Goal: Task Accomplishment & Management: Complete application form

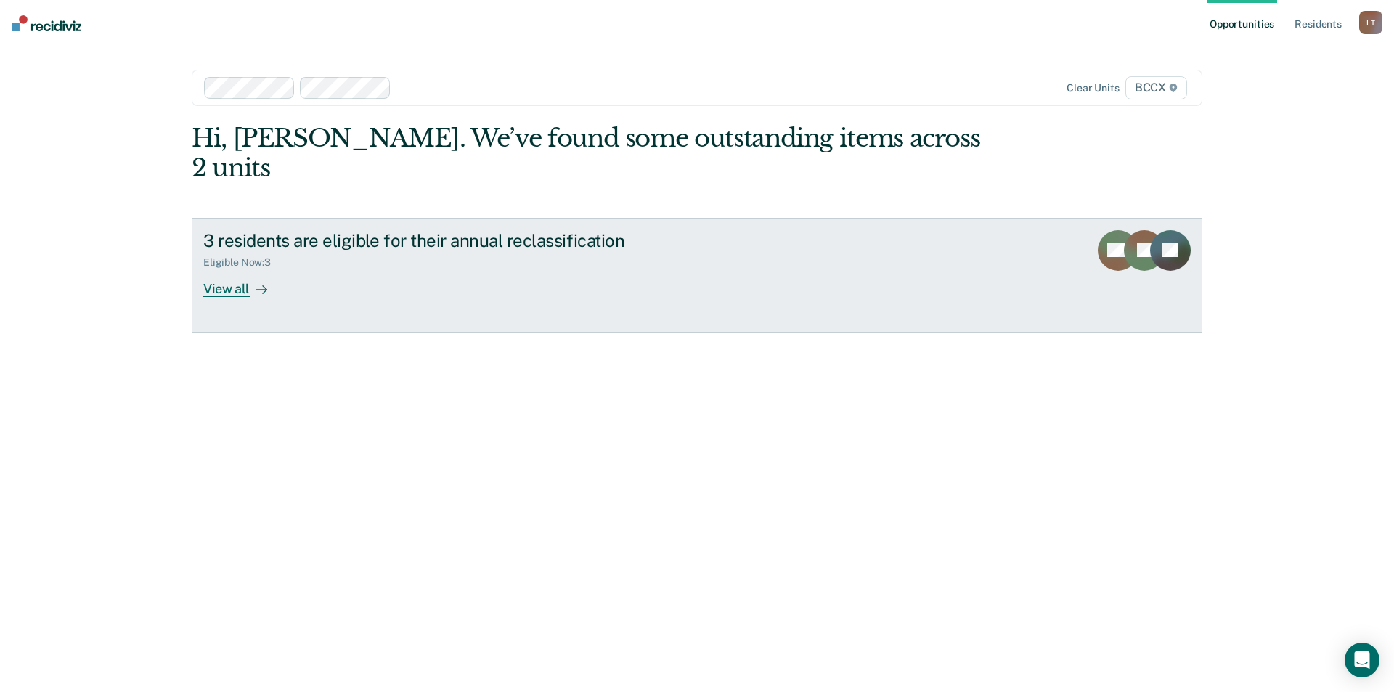
click at [253, 280] on div at bounding box center [258, 288] width 17 height 17
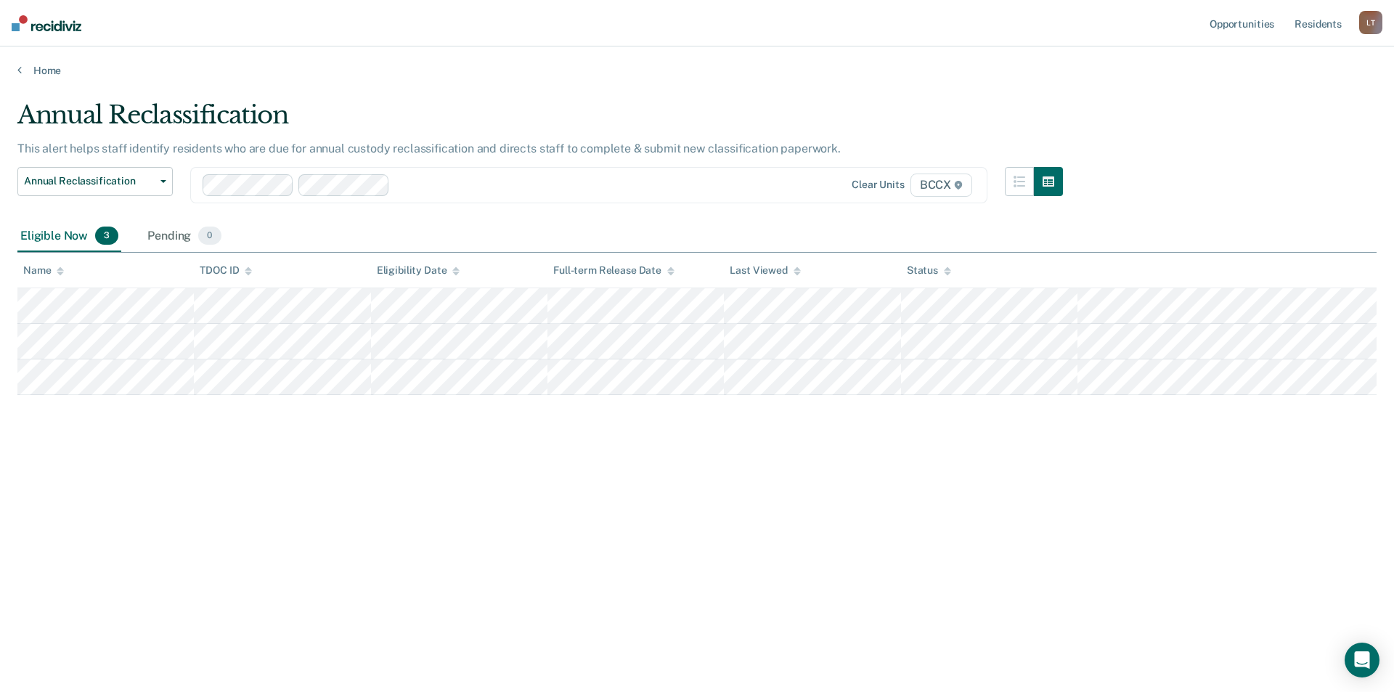
click at [277, 495] on div "Annual Reclassification This alert helps staff identify residents who are due f…" at bounding box center [696, 341] width 1359 height 483
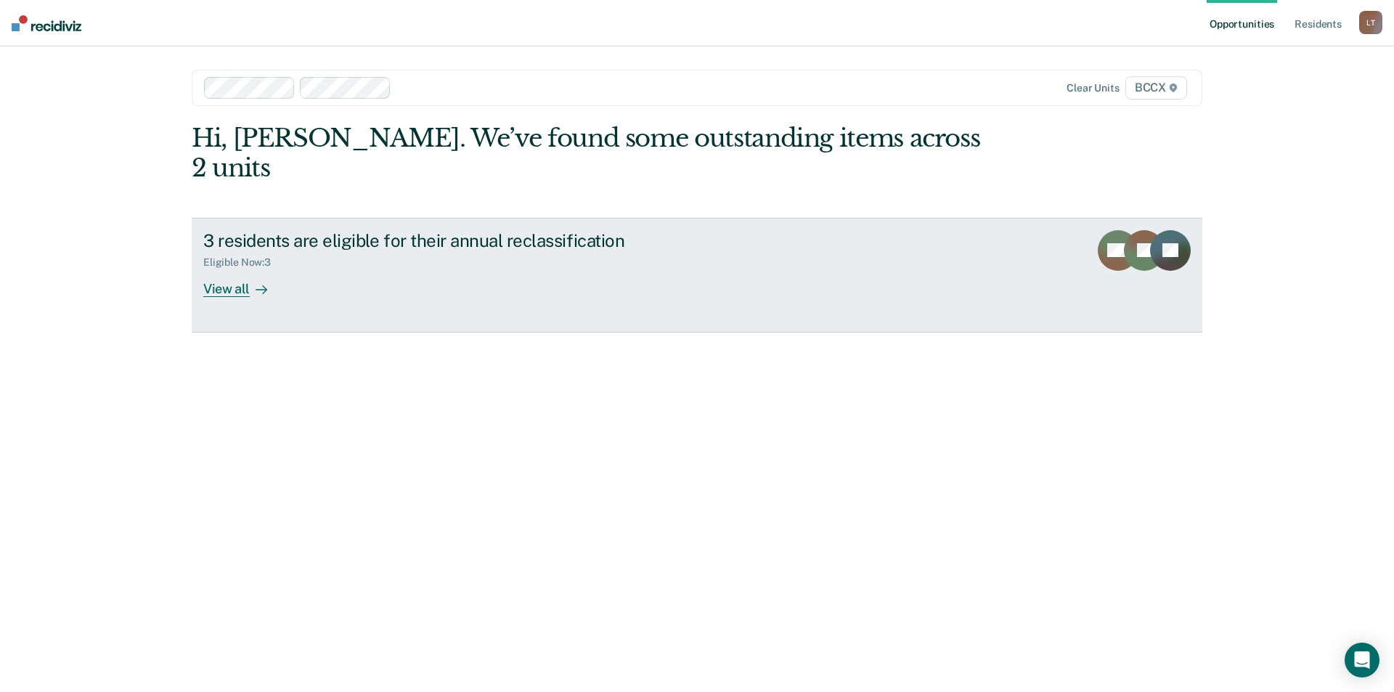
click at [219, 269] on div "View all" at bounding box center [243, 283] width 81 height 28
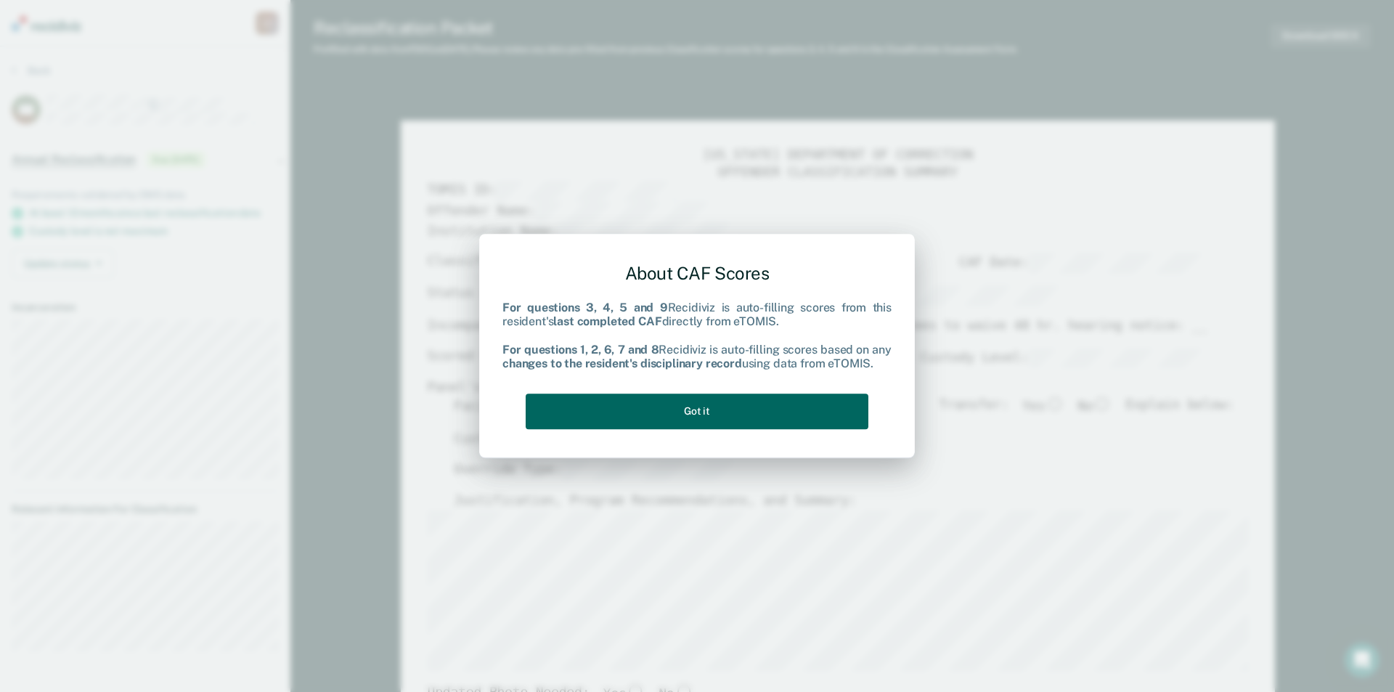
click at [700, 404] on button "Got it" at bounding box center [696, 411] width 343 height 36
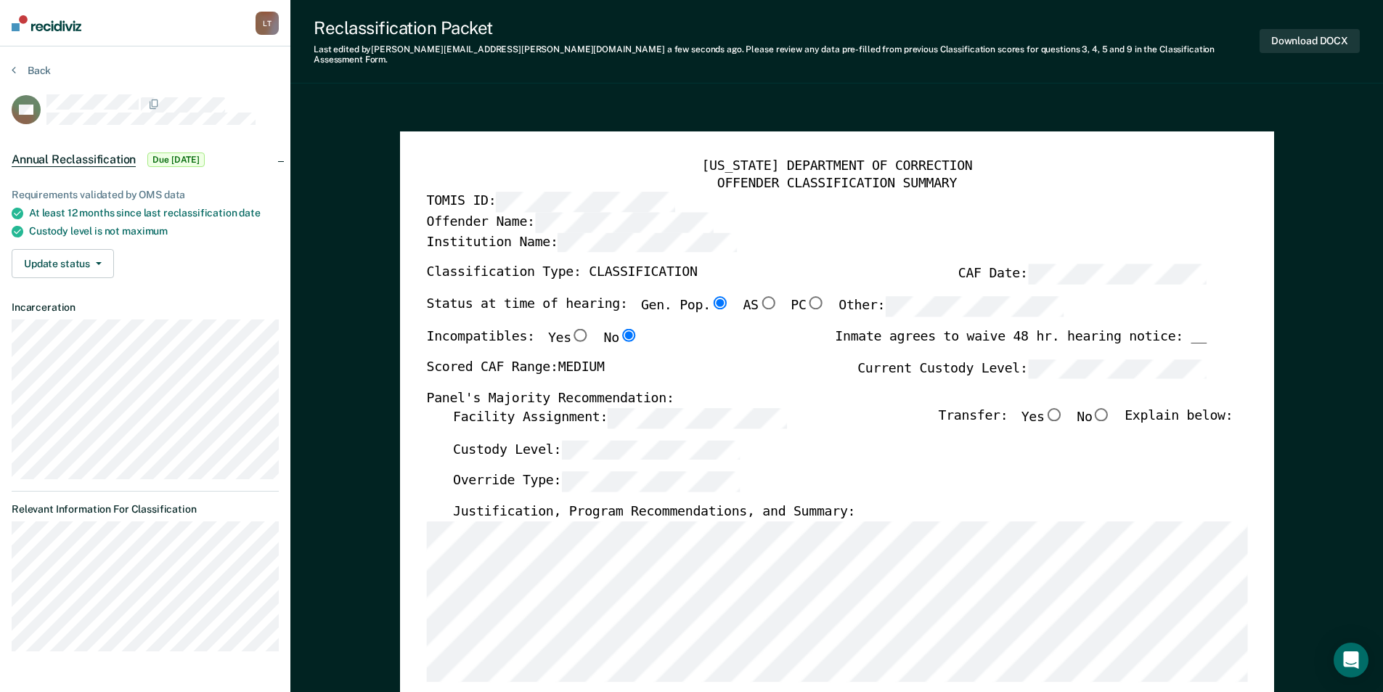
click at [1109, 407] on input "No" at bounding box center [1101, 413] width 19 height 13
type textarea "x"
radio input "true"
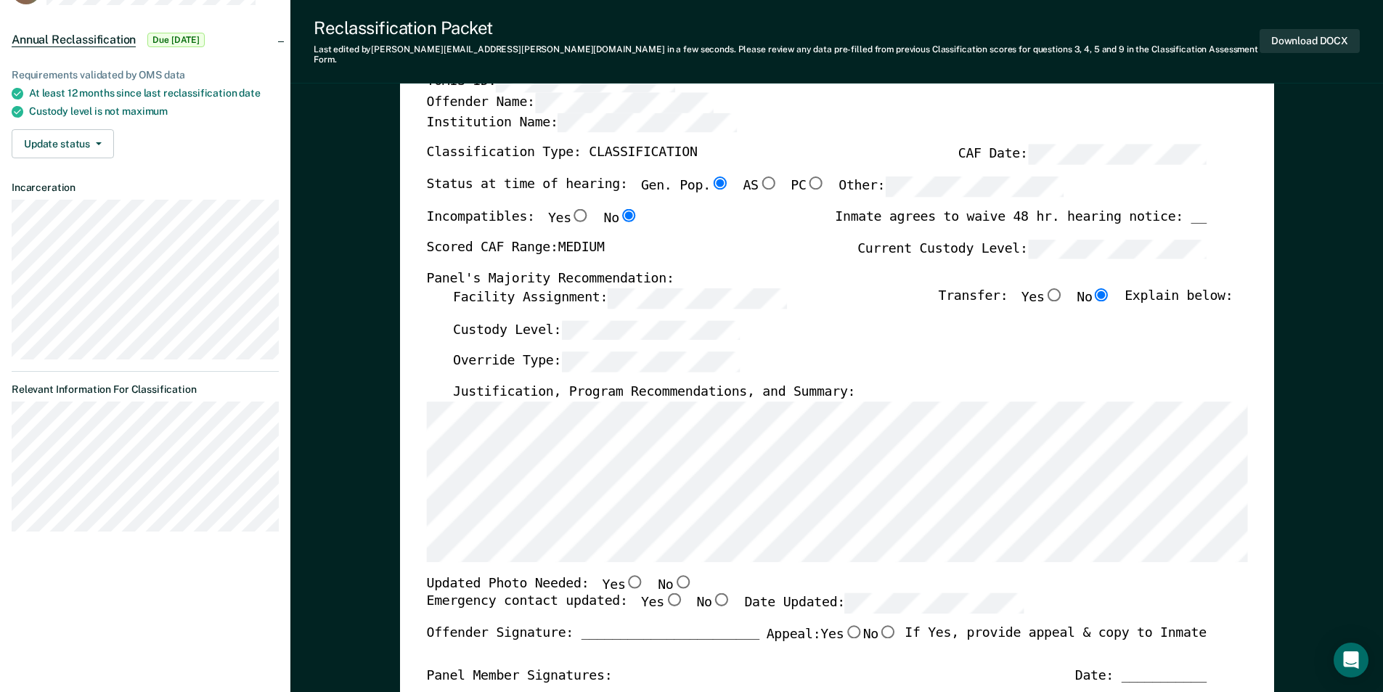
scroll to position [145, 0]
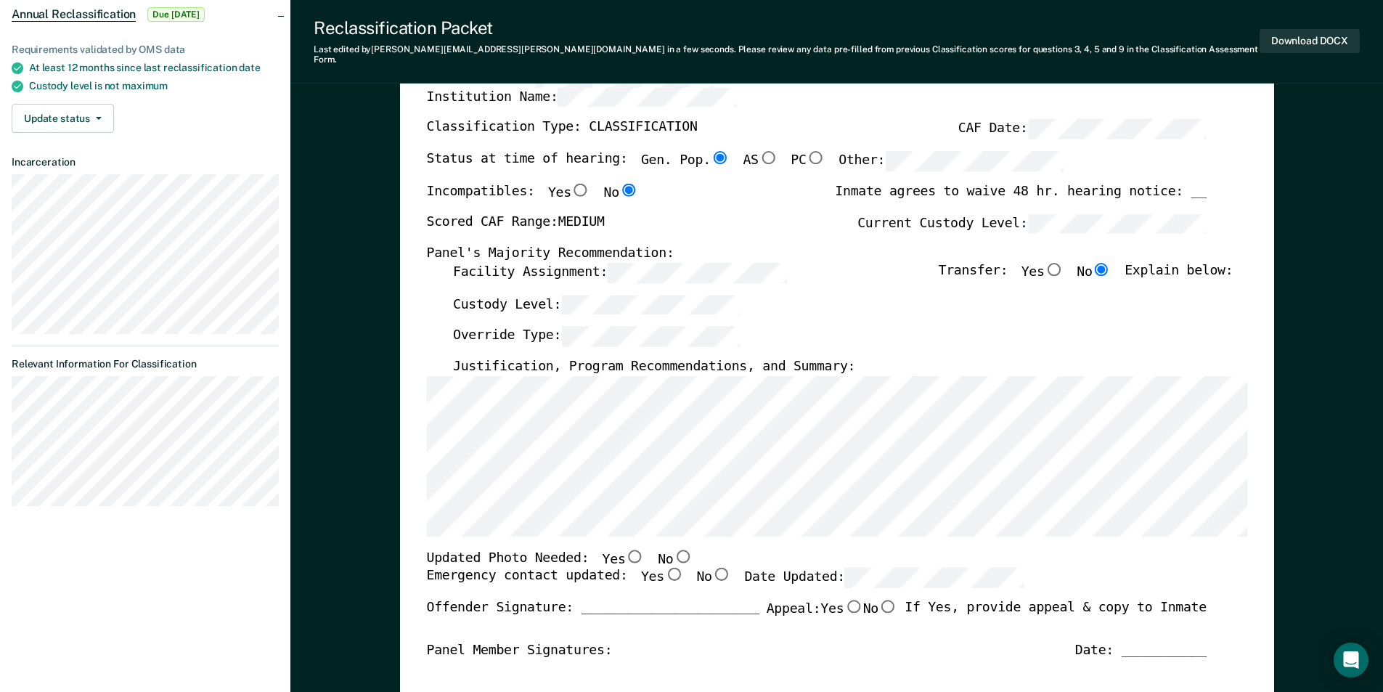
click at [673, 549] on input "No" at bounding box center [682, 555] width 19 height 13
type textarea "x"
radio input "true"
click at [663, 568] on input "Yes" at bounding box center [672, 574] width 19 height 13
type textarea "x"
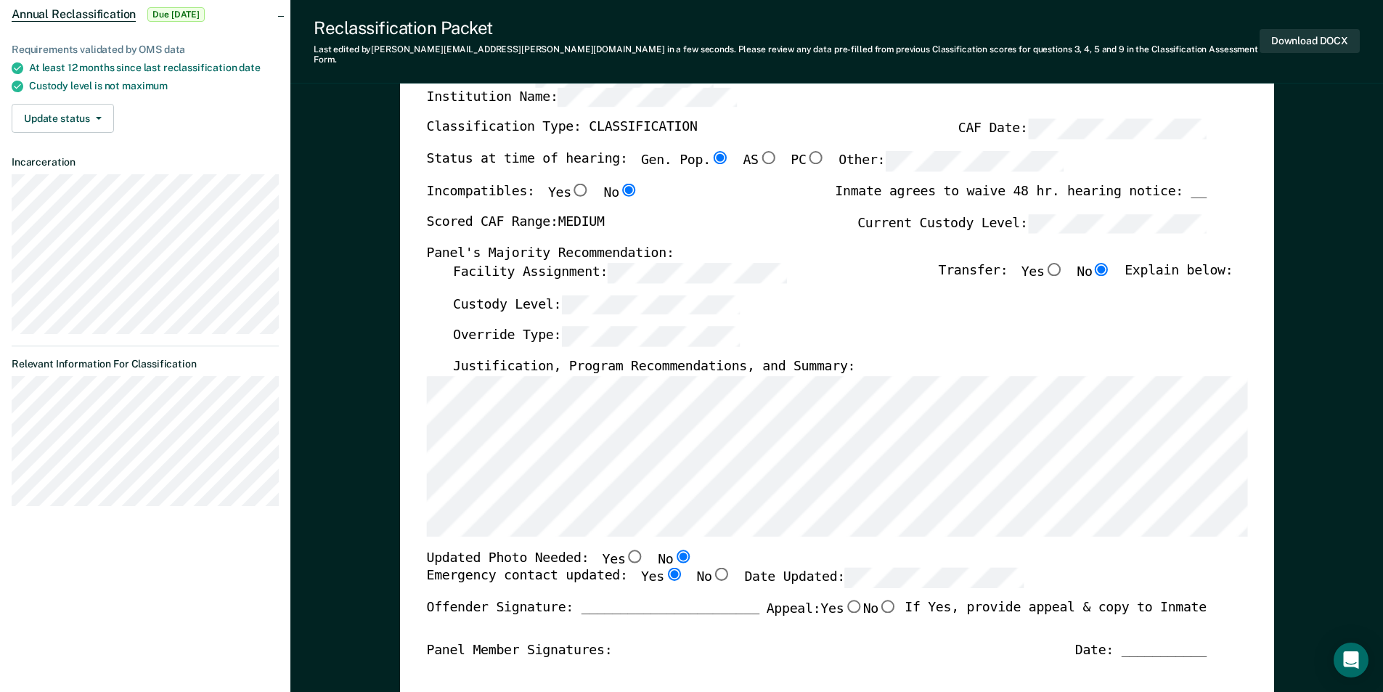
radio input "true"
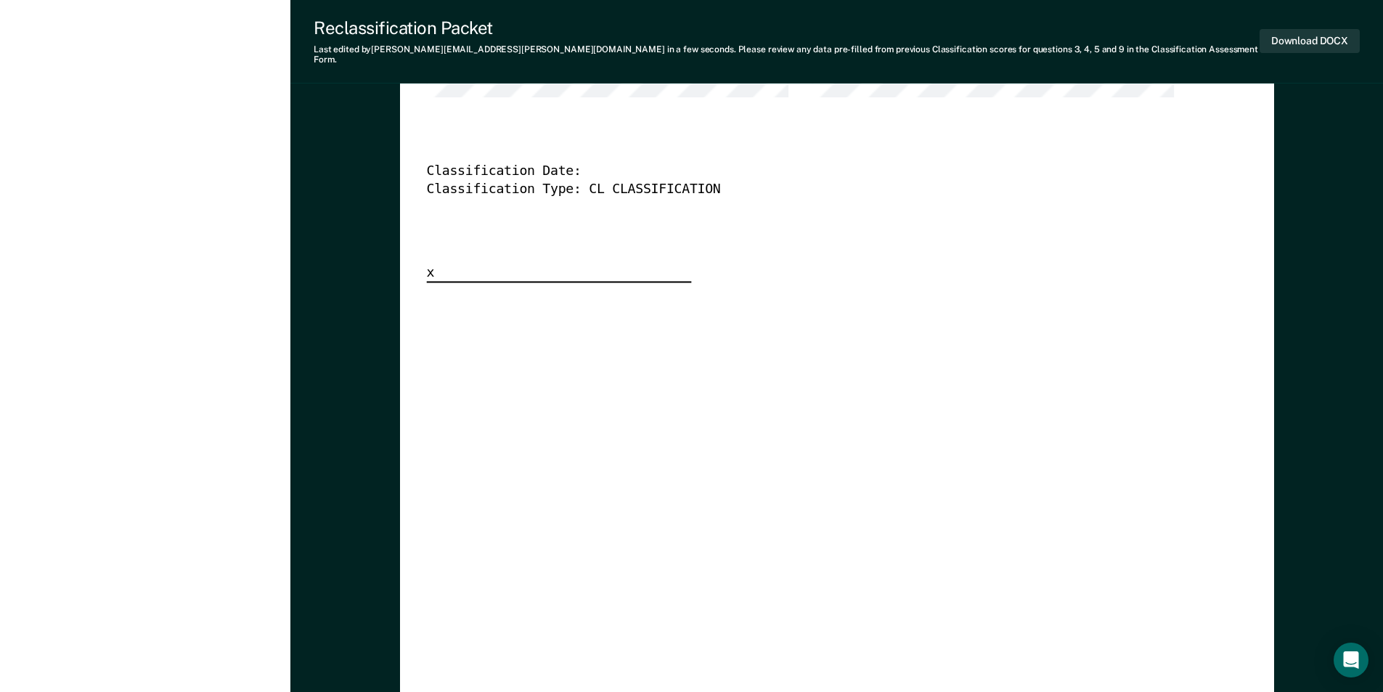
scroll to position [3935, 0]
drag, startPoint x: 1313, startPoint y: 29, endPoint x: 1309, endPoint y: 52, distance: 23.5
click at [1314, 29] on button "Download DOCX" at bounding box center [1309, 41] width 100 height 24
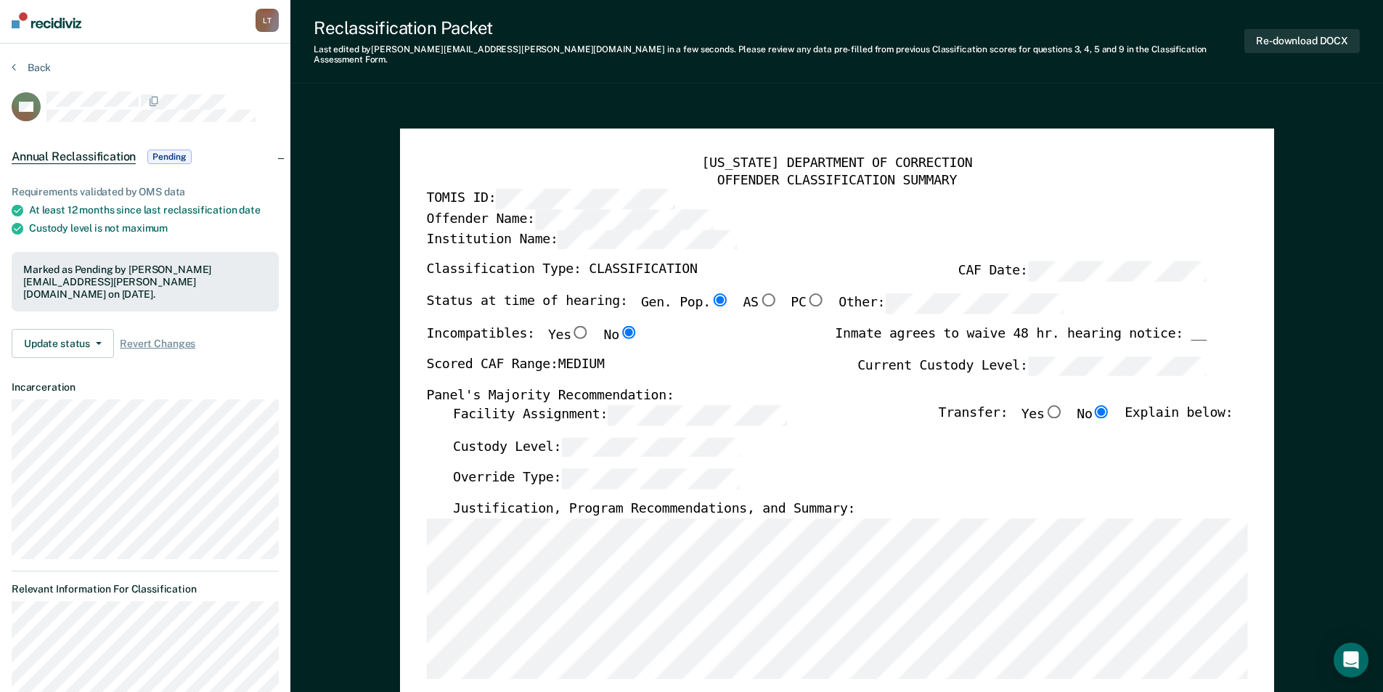
scroll to position [0, 0]
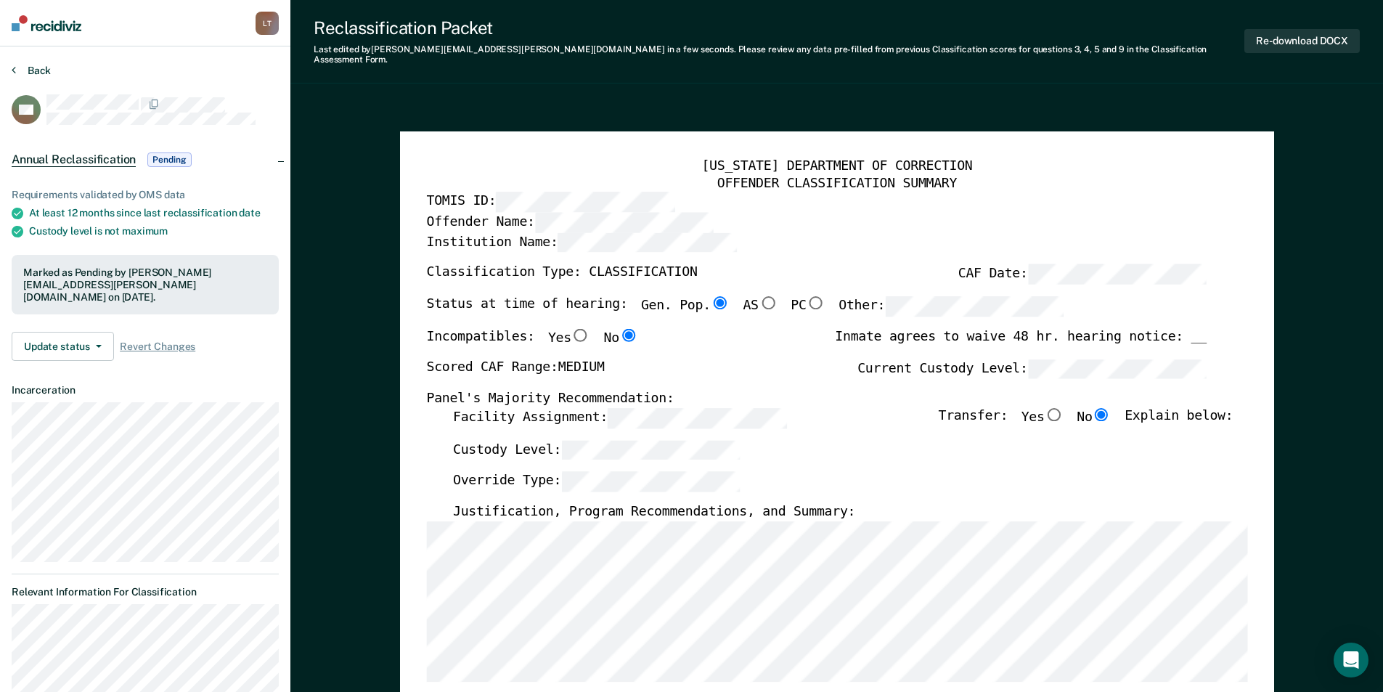
click at [42, 68] on button "Back" at bounding box center [31, 70] width 39 height 13
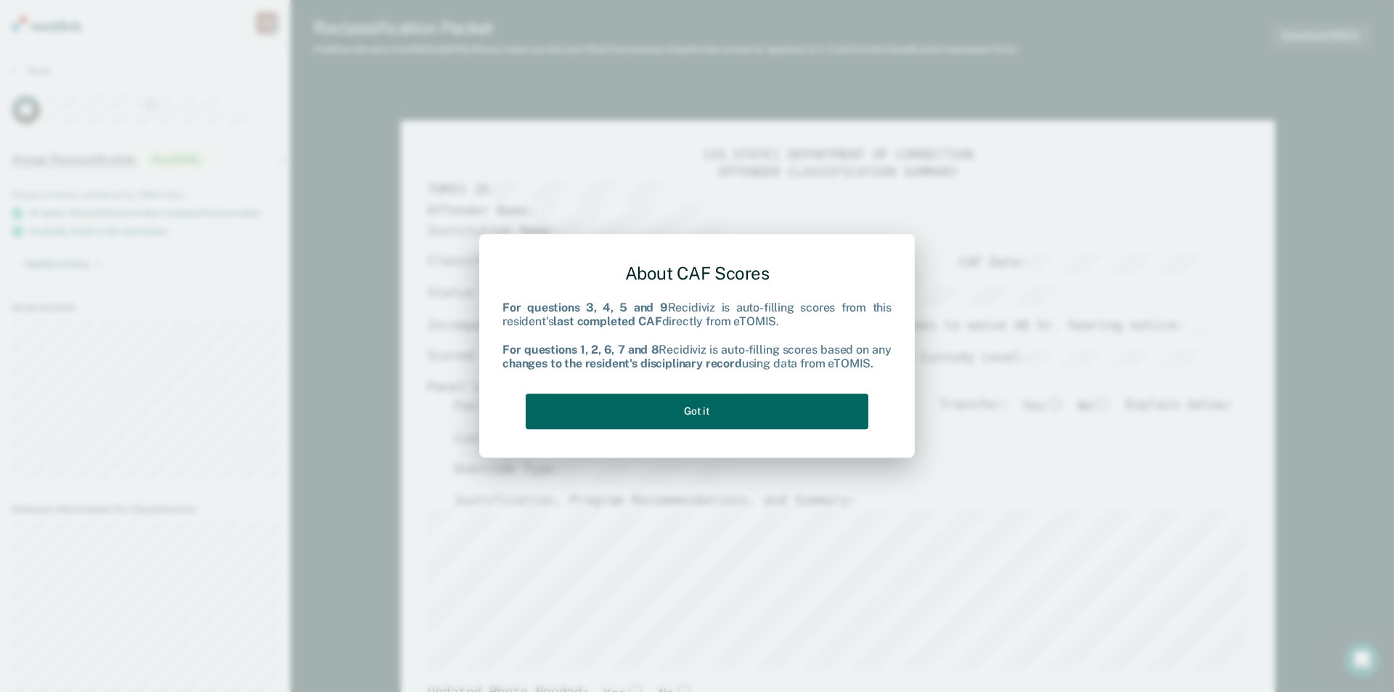
click at [662, 412] on button "Got it" at bounding box center [696, 411] width 343 height 36
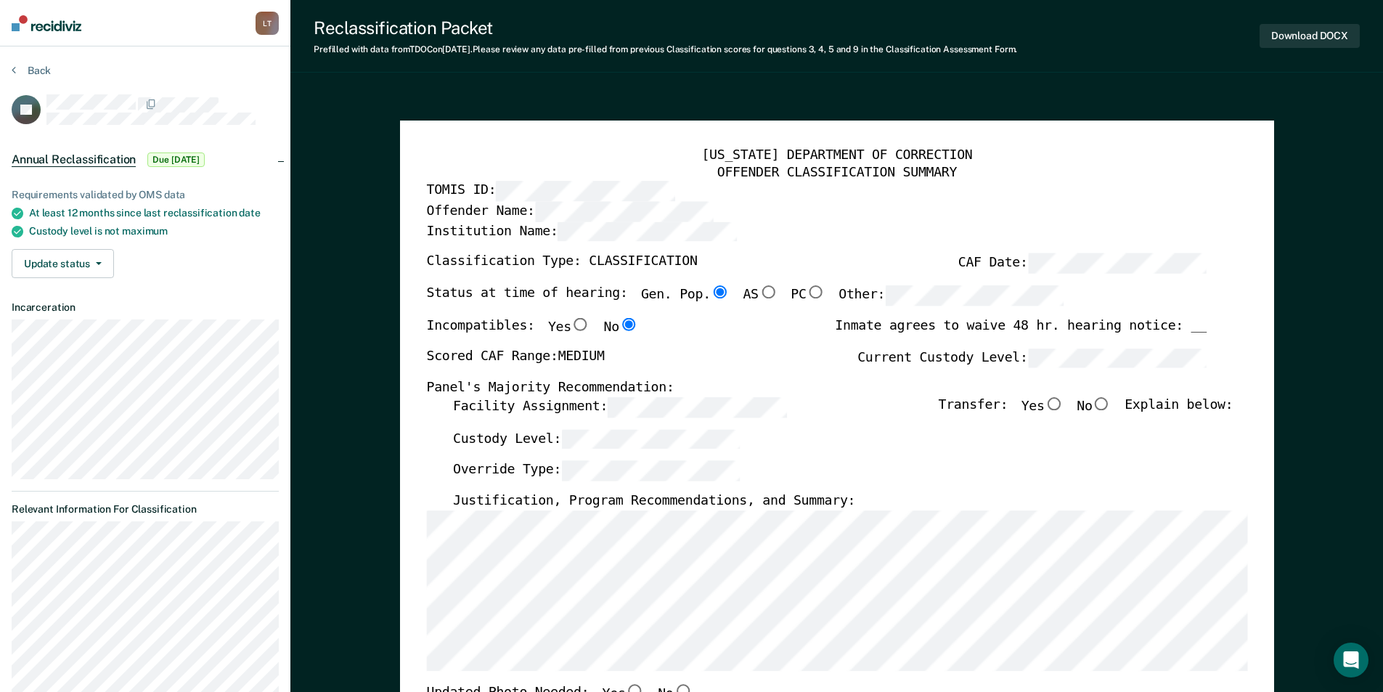
click at [1110, 401] on input "No" at bounding box center [1101, 403] width 19 height 13
type textarea "x"
radio input "true"
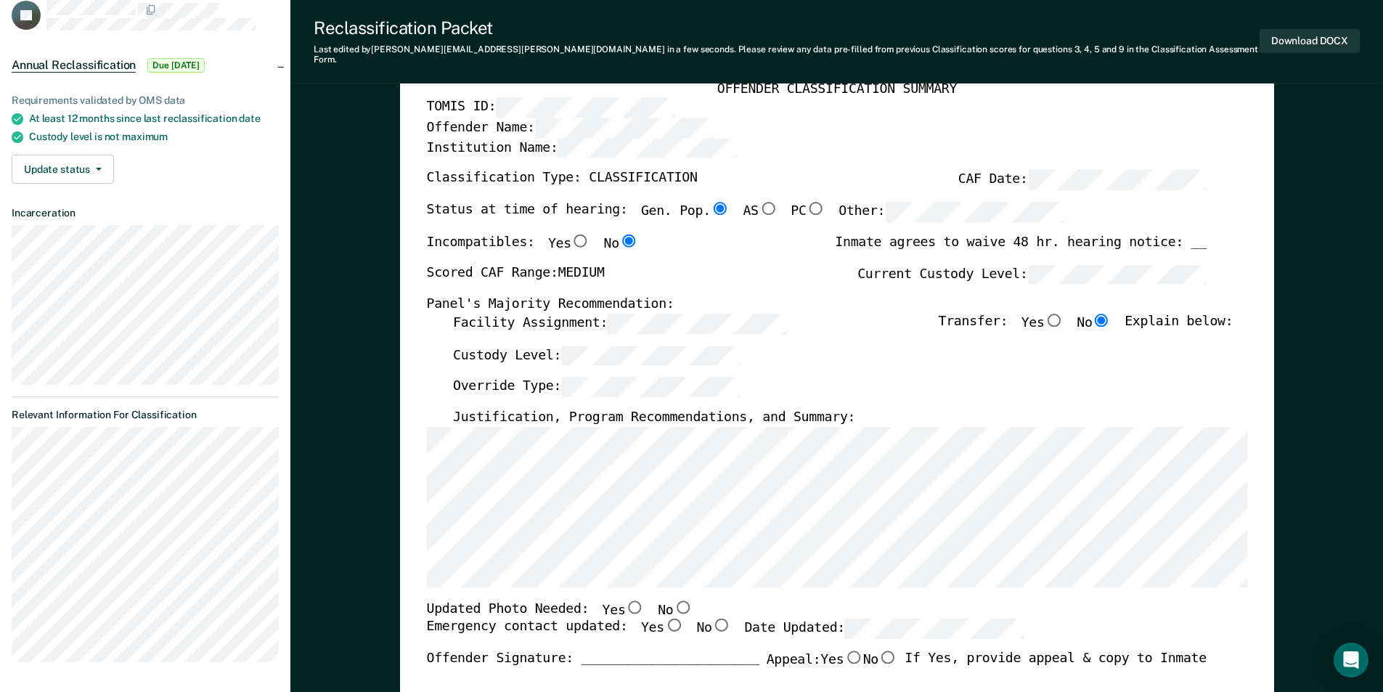
scroll to position [290, 0]
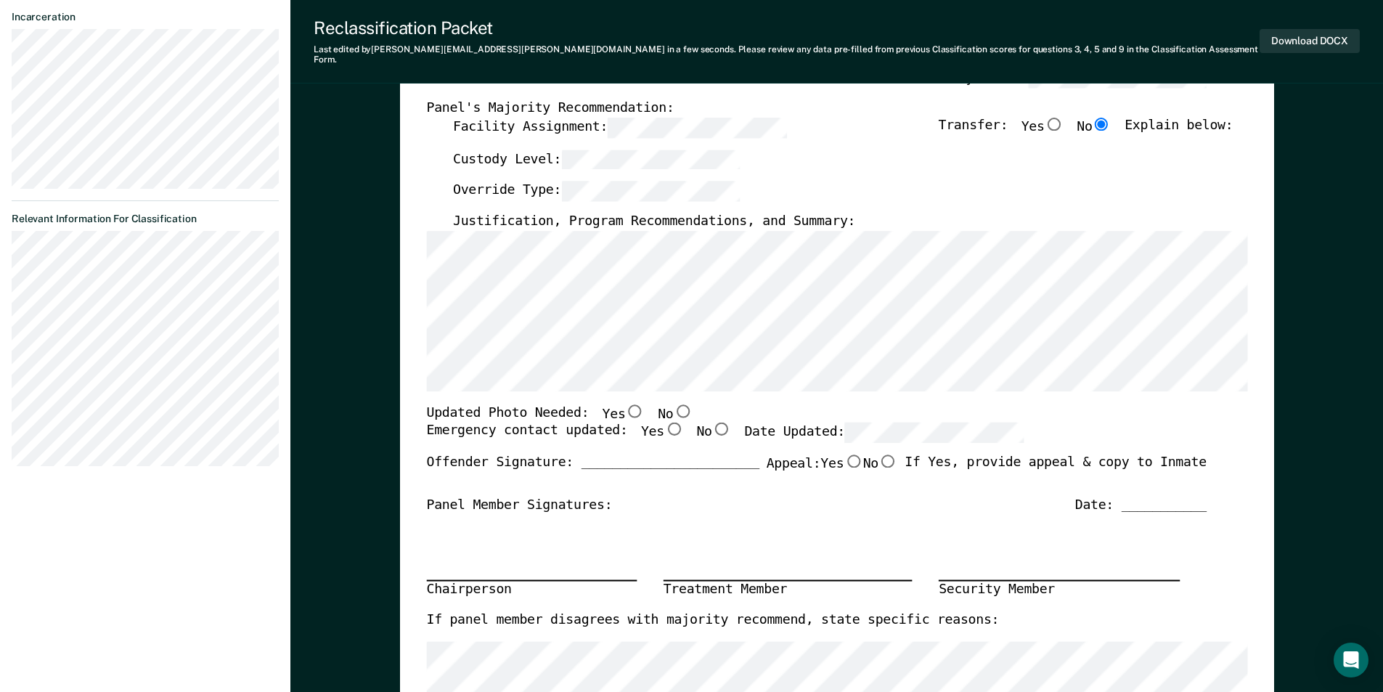
click at [673, 404] on input "No" at bounding box center [682, 410] width 19 height 13
type textarea "x"
radio input "true"
click at [663, 422] on input "Yes" at bounding box center [672, 428] width 19 height 13
type textarea "x"
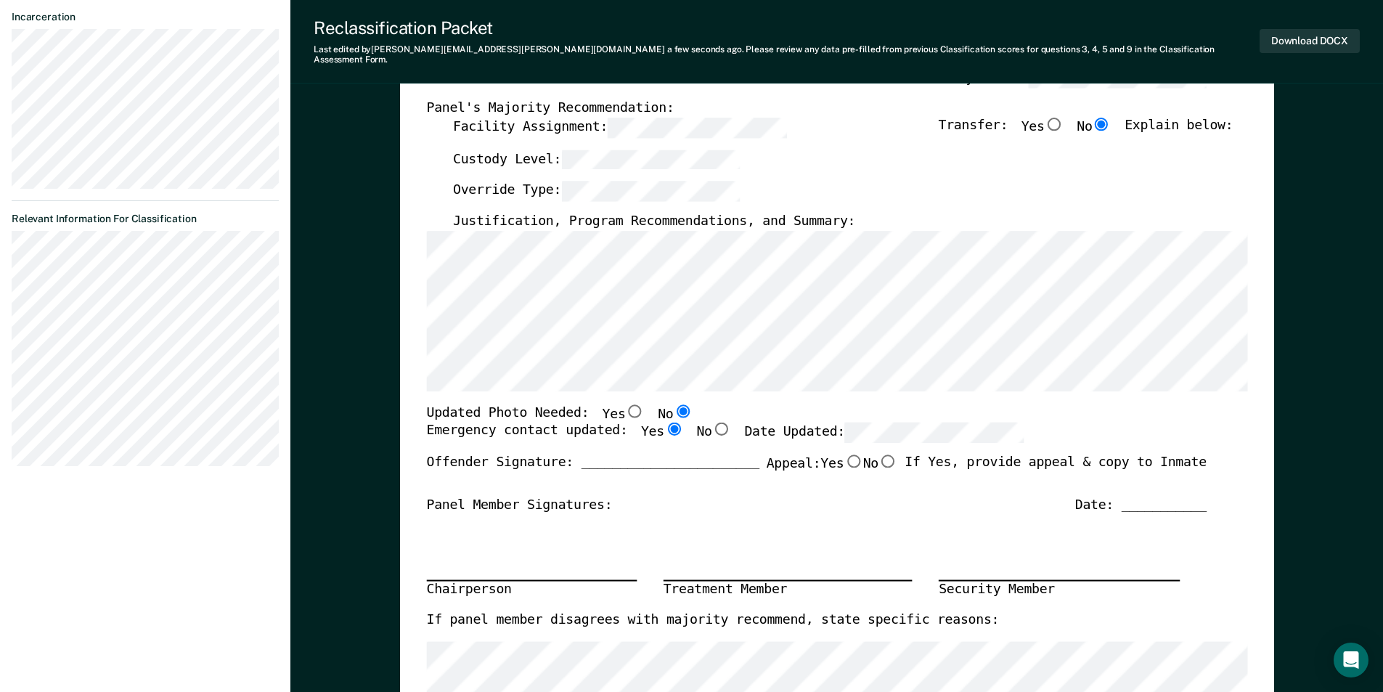
radio input "true"
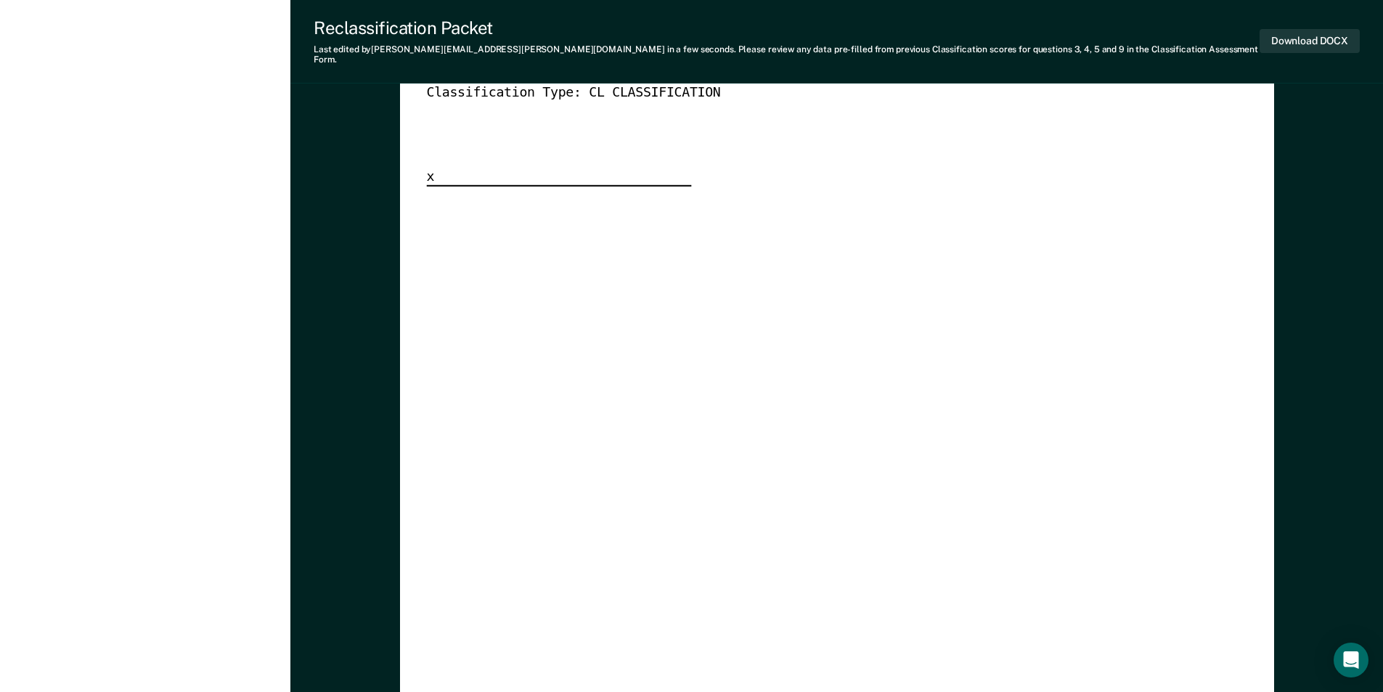
scroll to position [4210, 0]
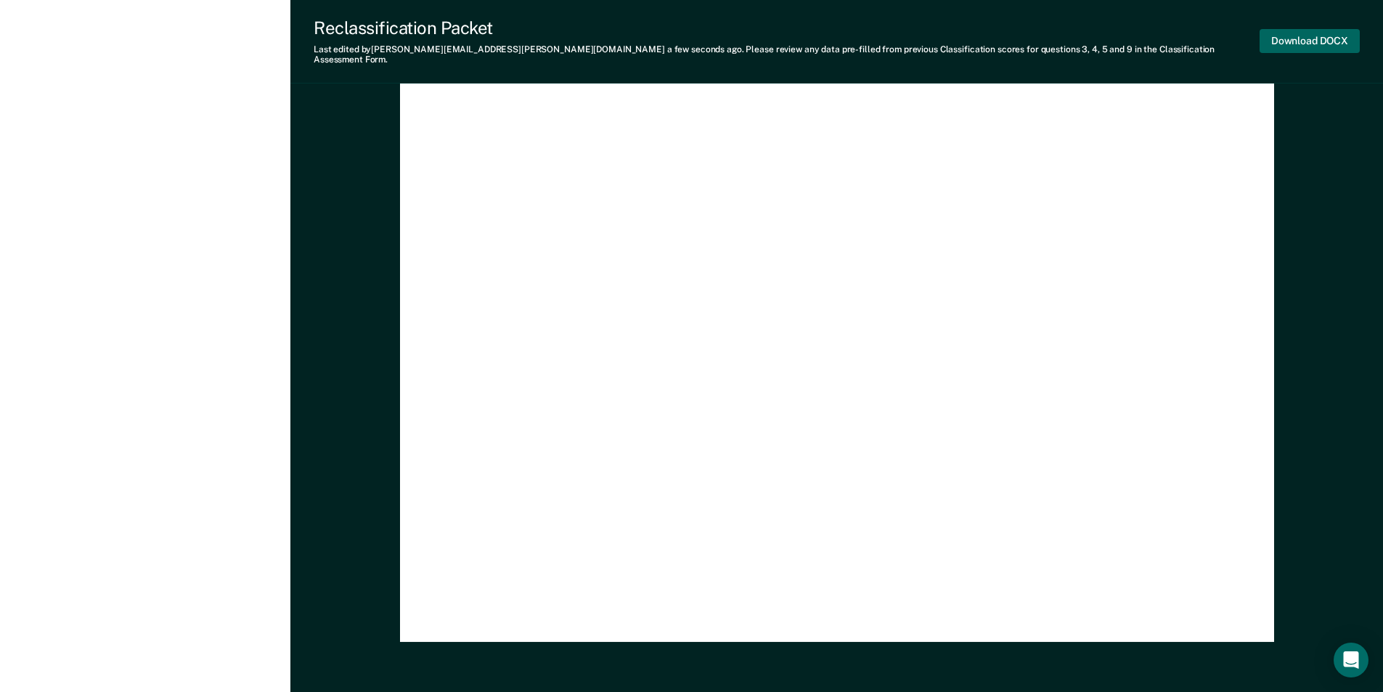
click at [1333, 35] on button "Download DOCX" at bounding box center [1309, 41] width 100 height 24
type textarea "x"
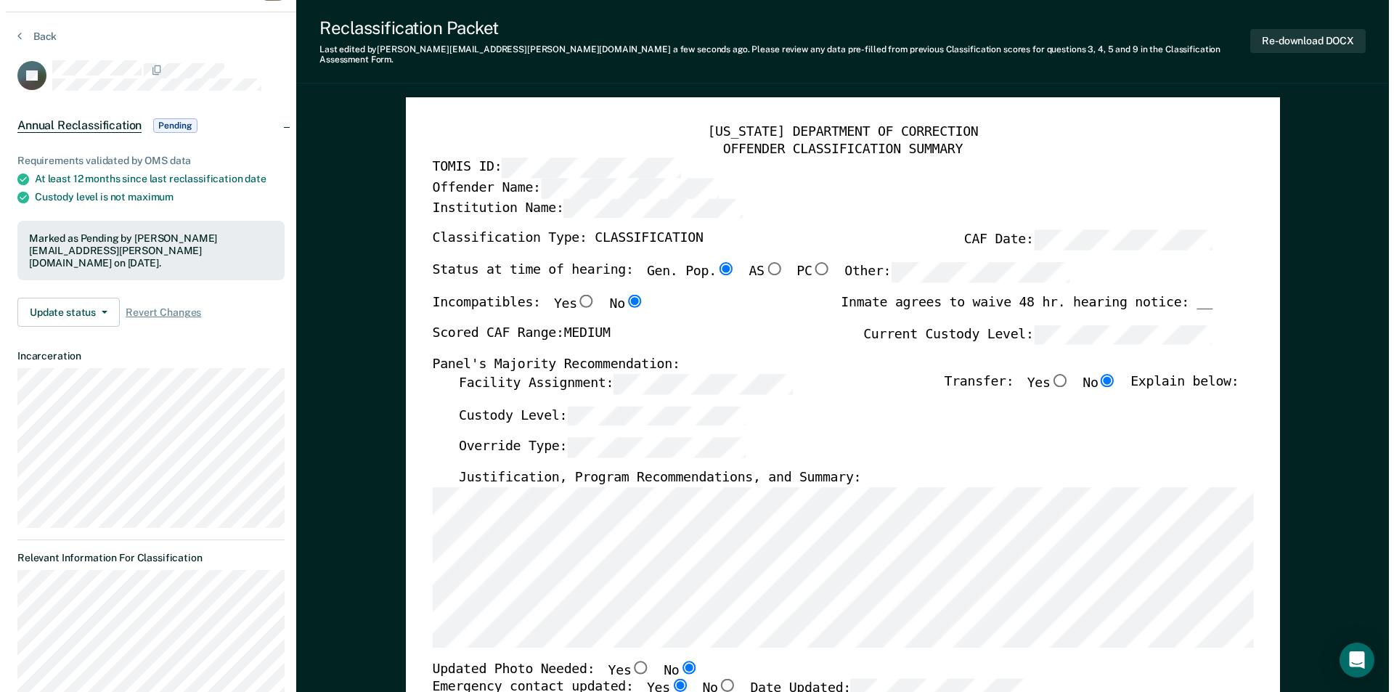
scroll to position [0, 0]
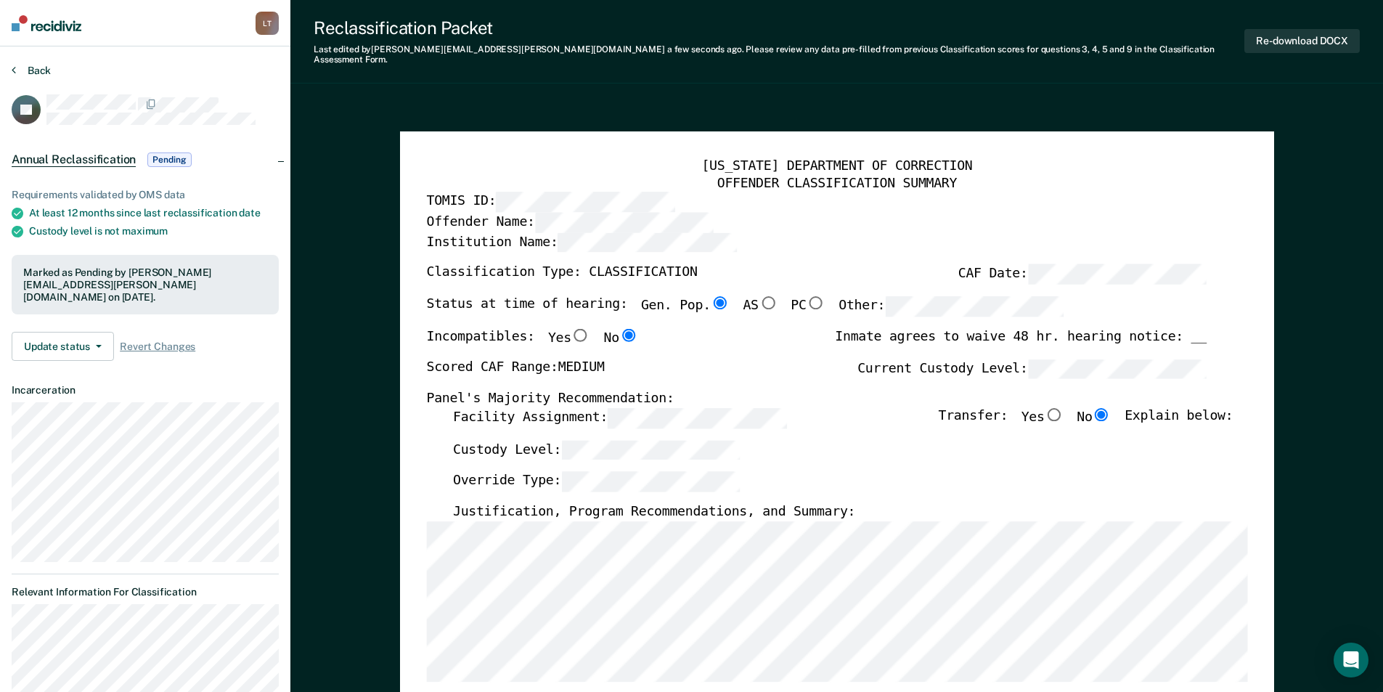
click at [43, 74] on button "Back" at bounding box center [31, 70] width 39 height 13
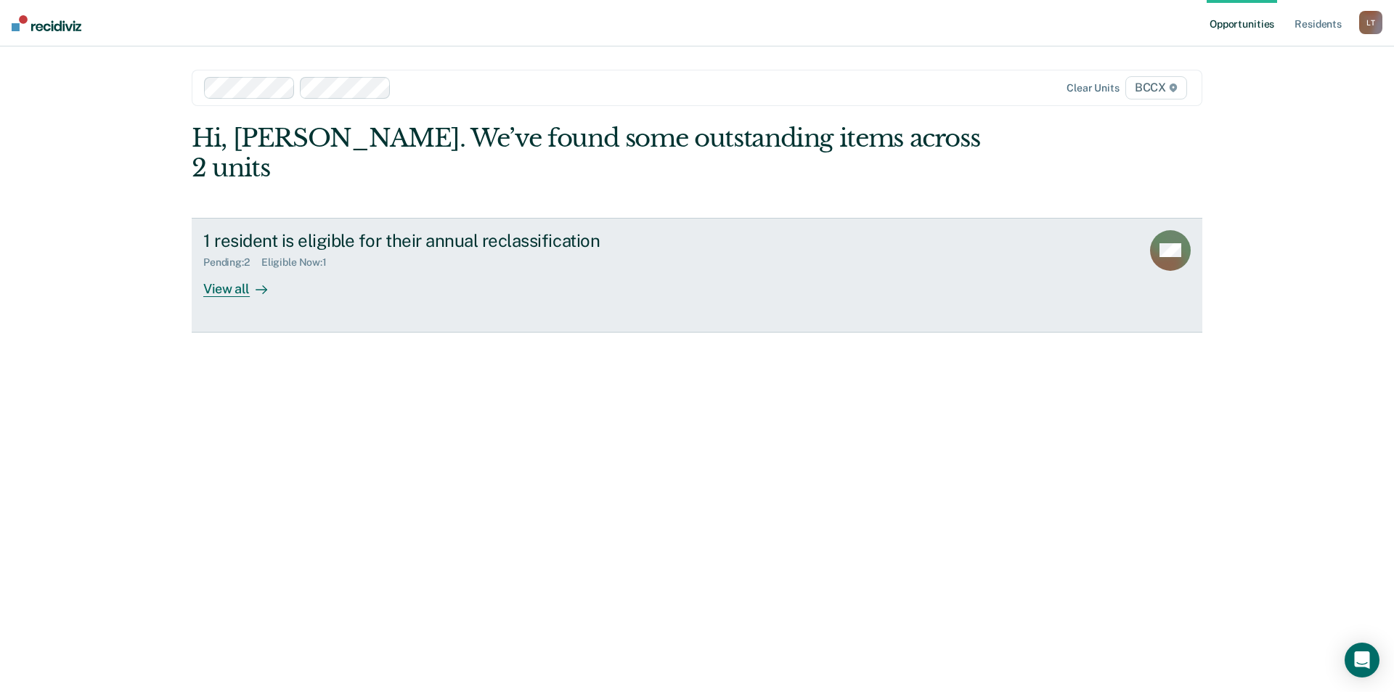
click at [233, 269] on div "View all" at bounding box center [243, 283] width 81 height 28
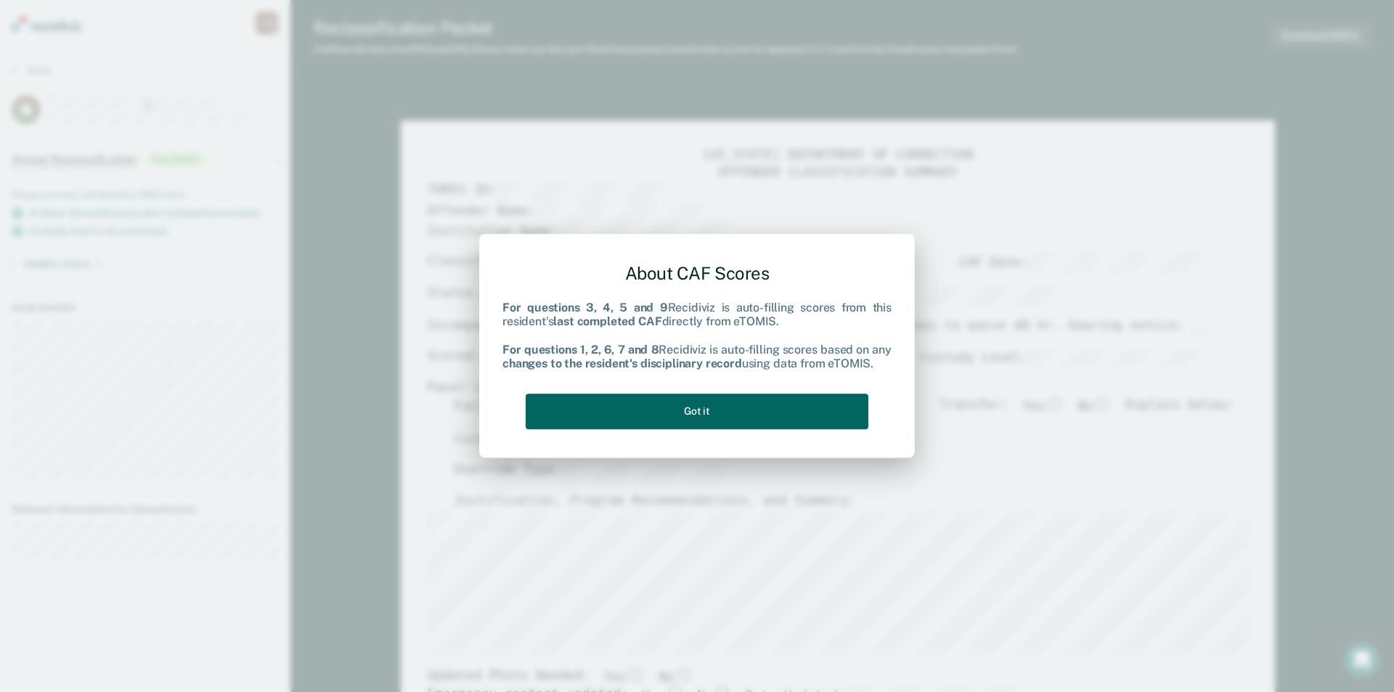
click at [747, 407] on button "Got it" at bounding box center [696, 411] width 343 height 36
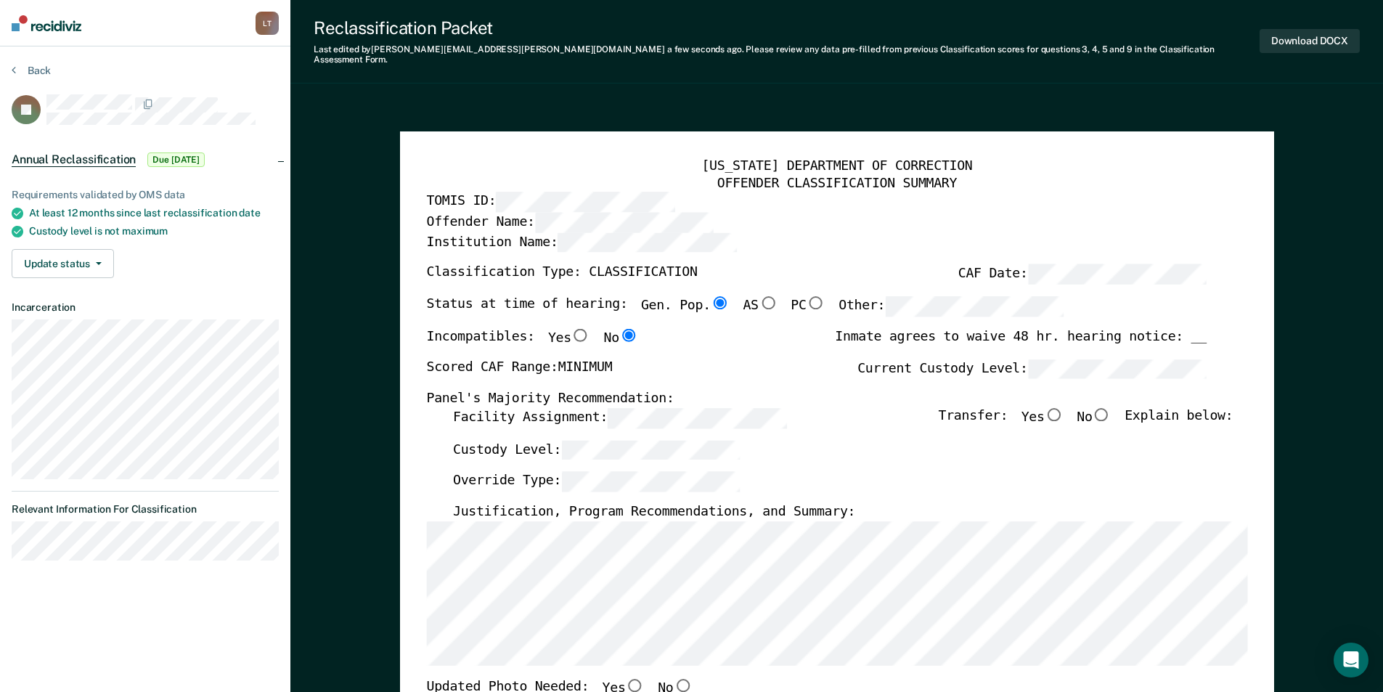
drag, startPoint x: 1105, startPoint y: 403, endPoint x: 1113, endPoint y: 409, distance: 10.3
click at [1105, 407] on input "No" at bounding box center [1101, 413] width 19 height 13
type textarea "x"
radio input "true"
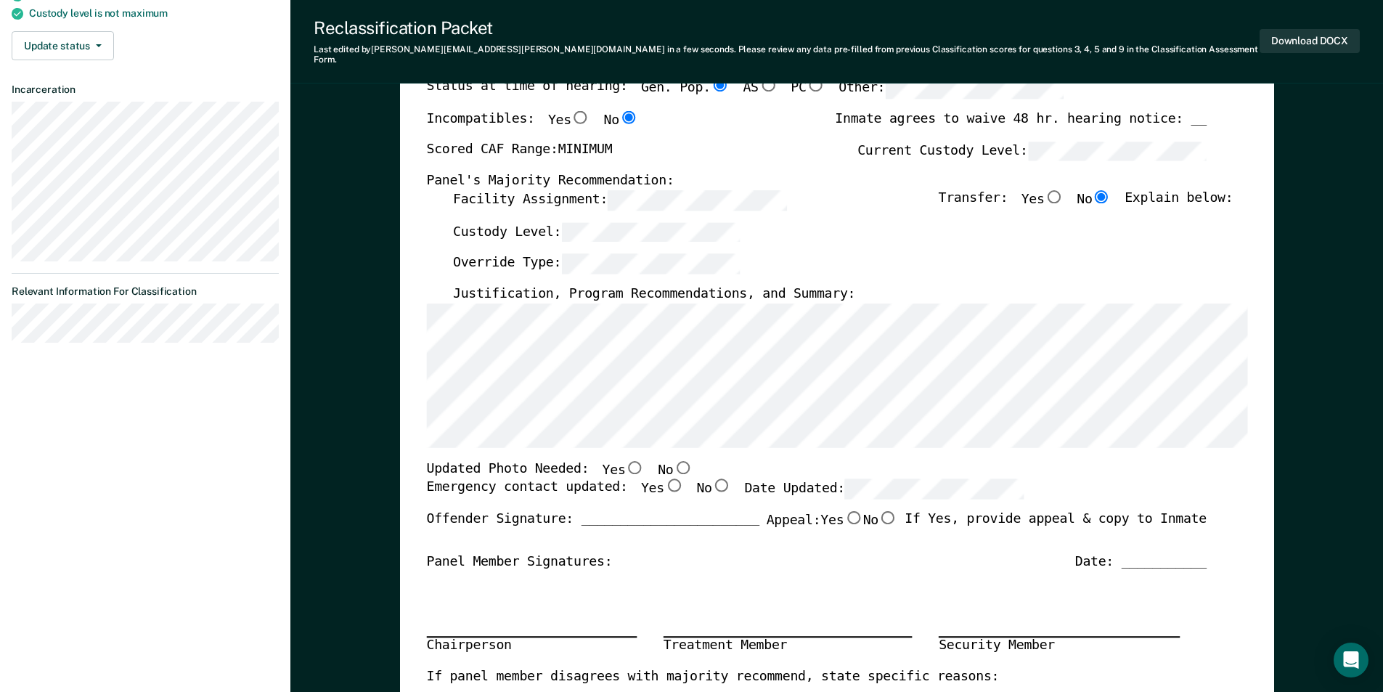
click at [673, 460] on input "No" at bounding box center [682, 466] width 19 height 13
type textarea "x"
radio input "true"
drag, startPoint x: 652, startPoint y: 472, endPoint x: 735, endPoint y: 472, distance: 82.7
click at [663, 479] on input "Yes" at bounding box center [672, 485] width 19 height 13
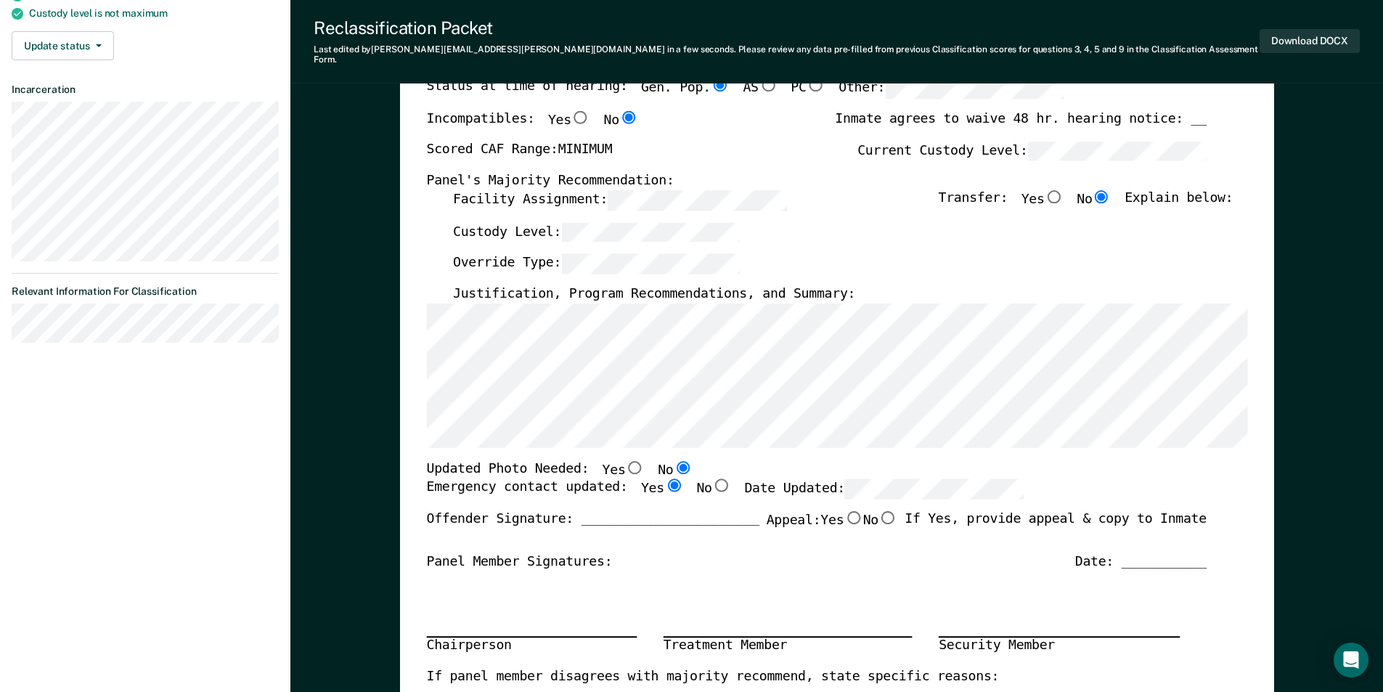
type textarea "x"
radio input "true"
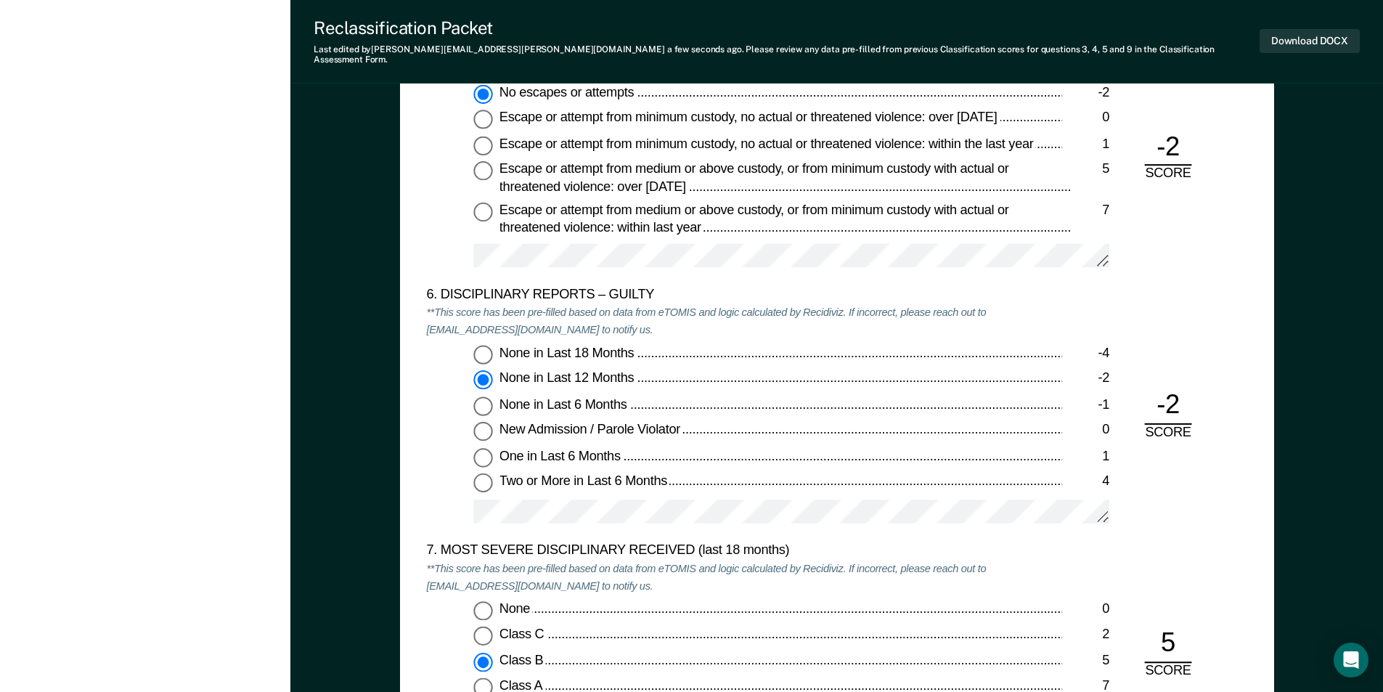
scroll to position [2468, 0]
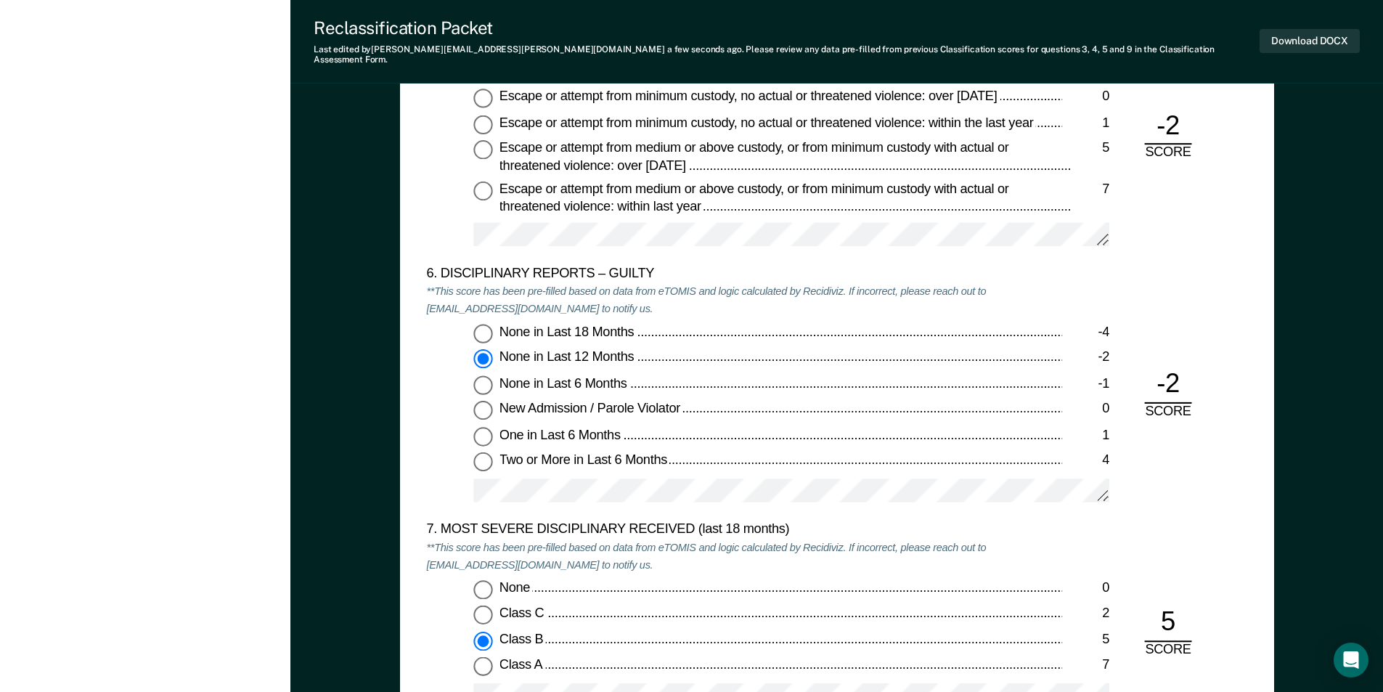
click at [1057, 522] on div "7. MOST SEVERE DISCIPLINARY RECEIVED (last 18 months)" at bounding box center [744, 530] width 636 height 17
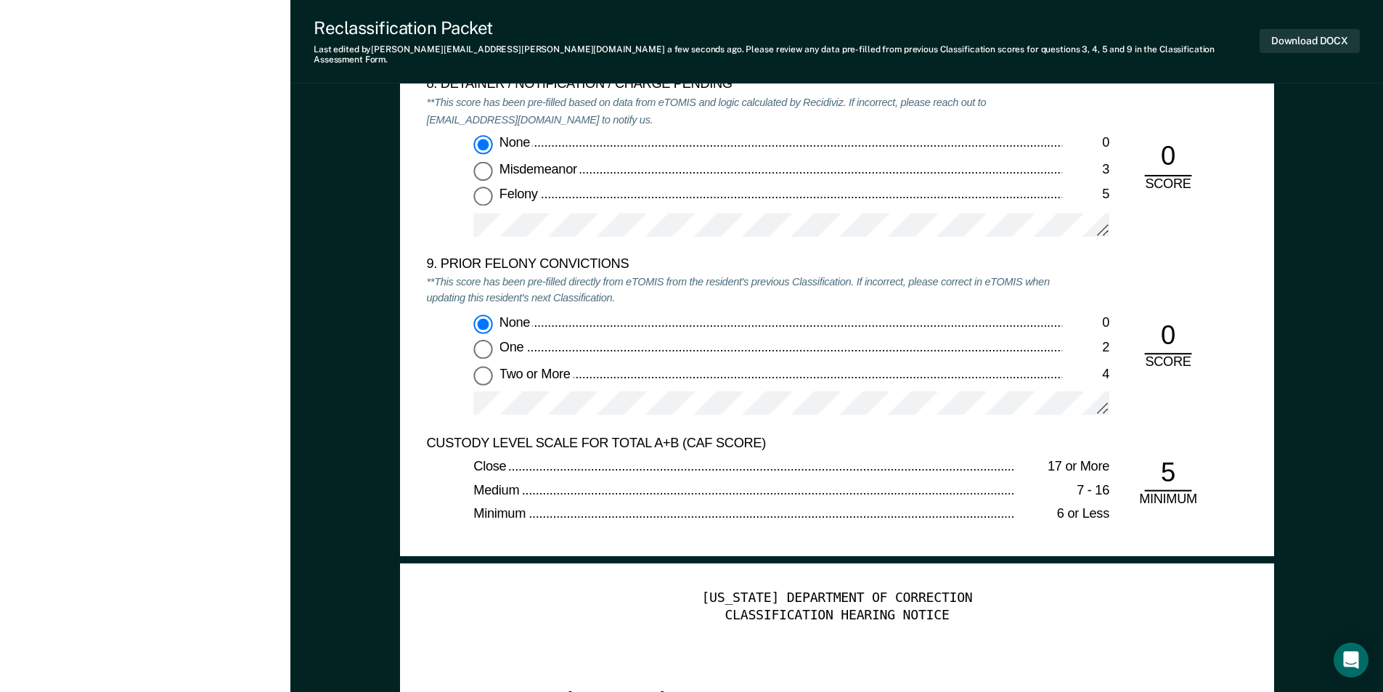
scroll to position [3411, 0]
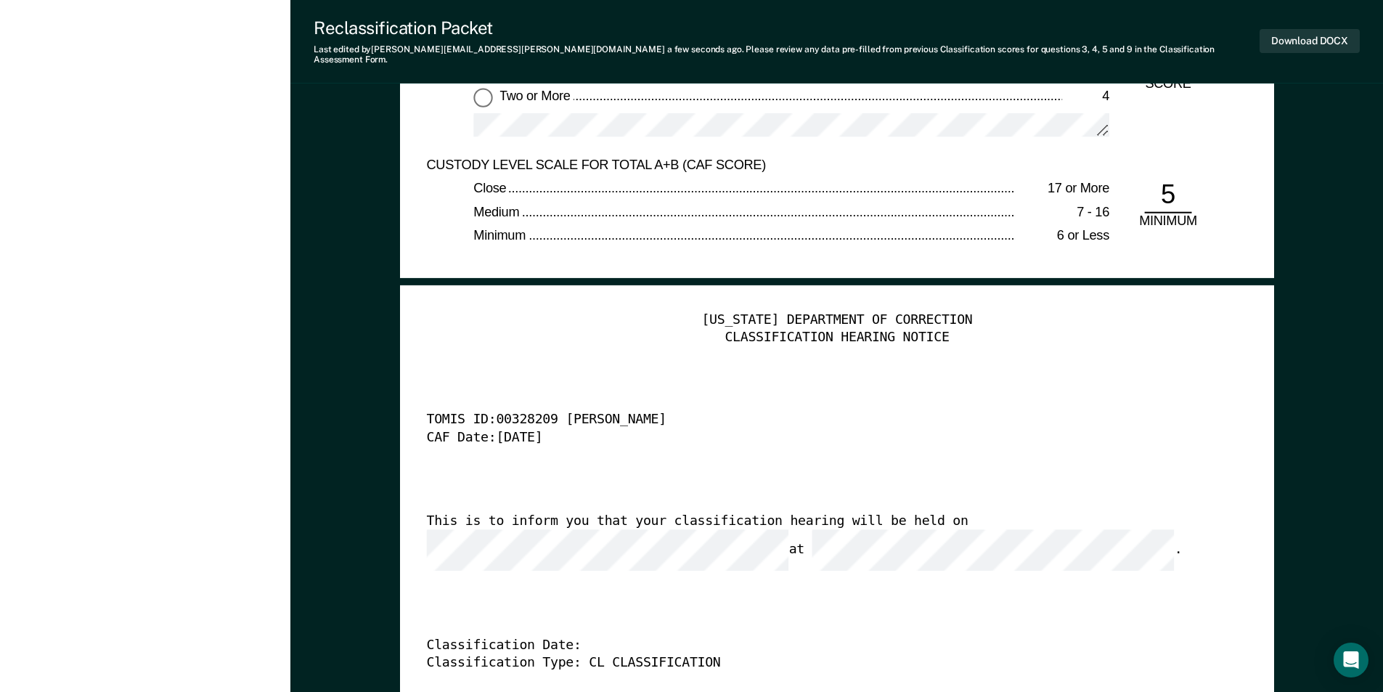
click at [554, 519] on div "This is to inform you that your classification hearing will be held on at ." at bounding box center [816, 542] width 780 height 58
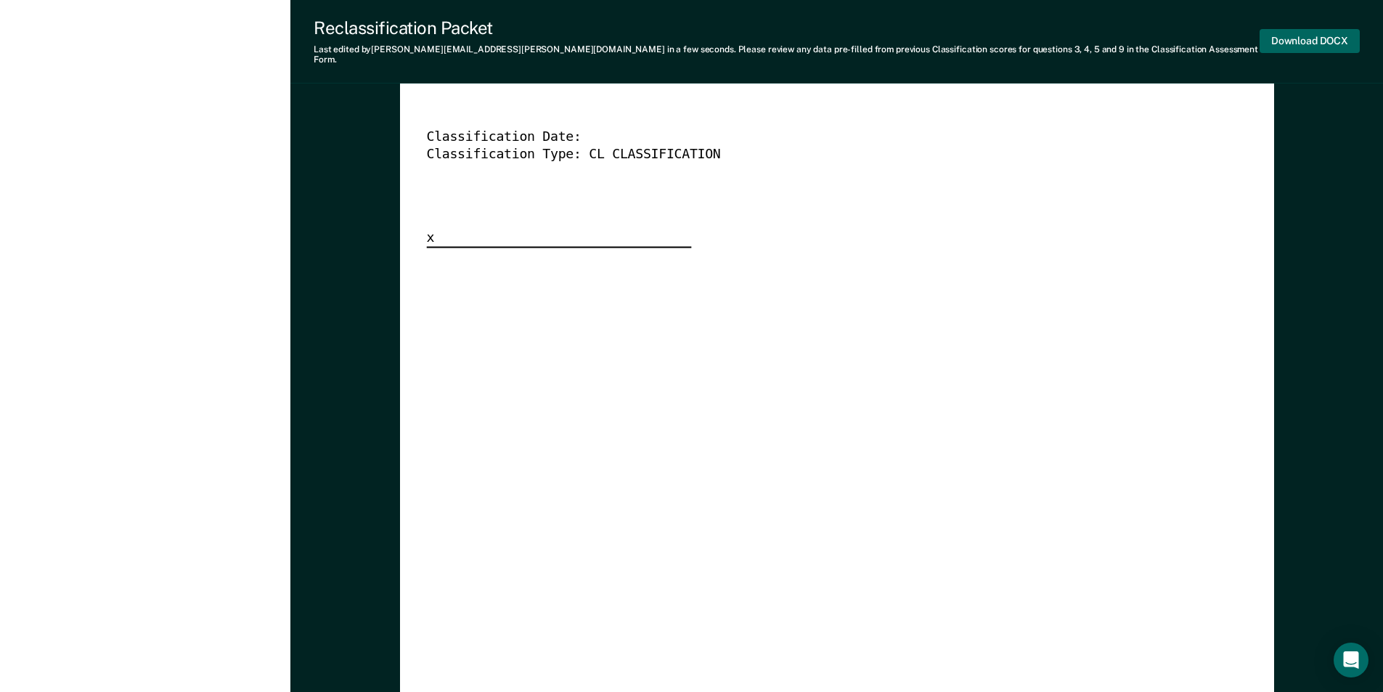
click at [1305, 35] on button "Download DOCX" at bounding box center [1309, 41] width 100 height 24
type textarea "x"
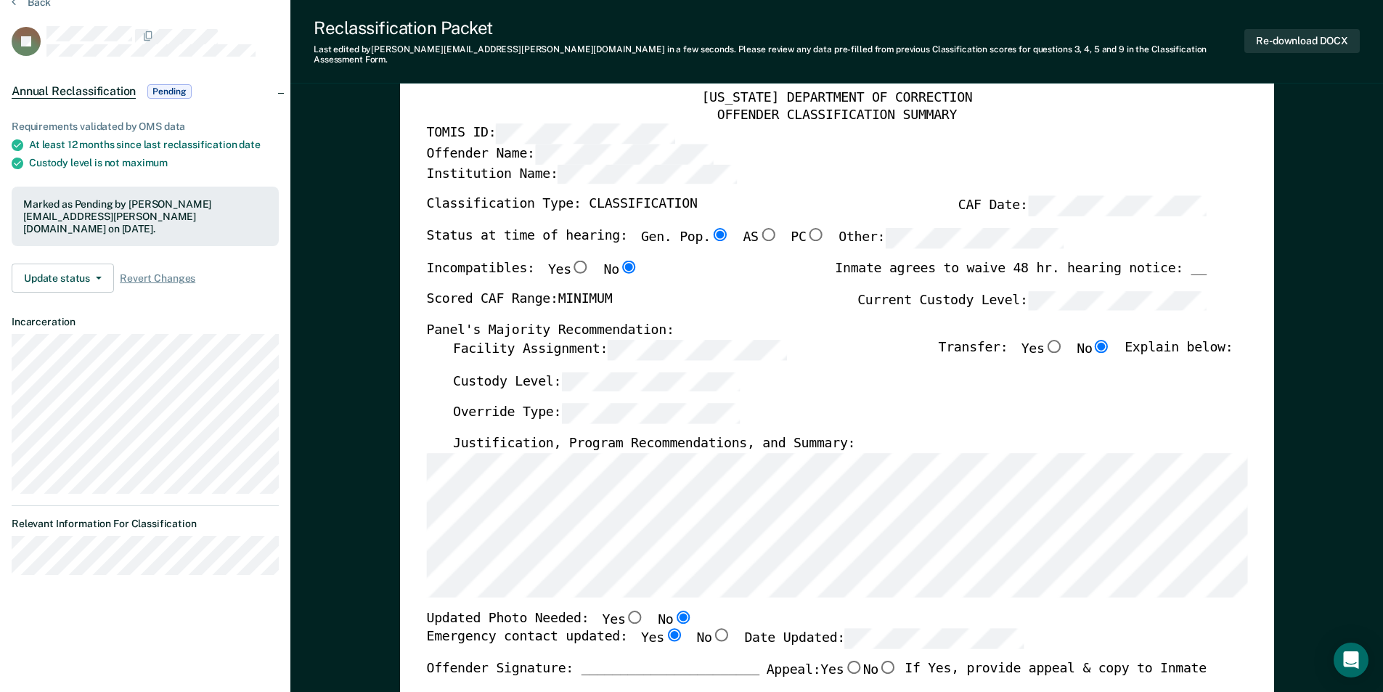
scroll to position [0, 0]
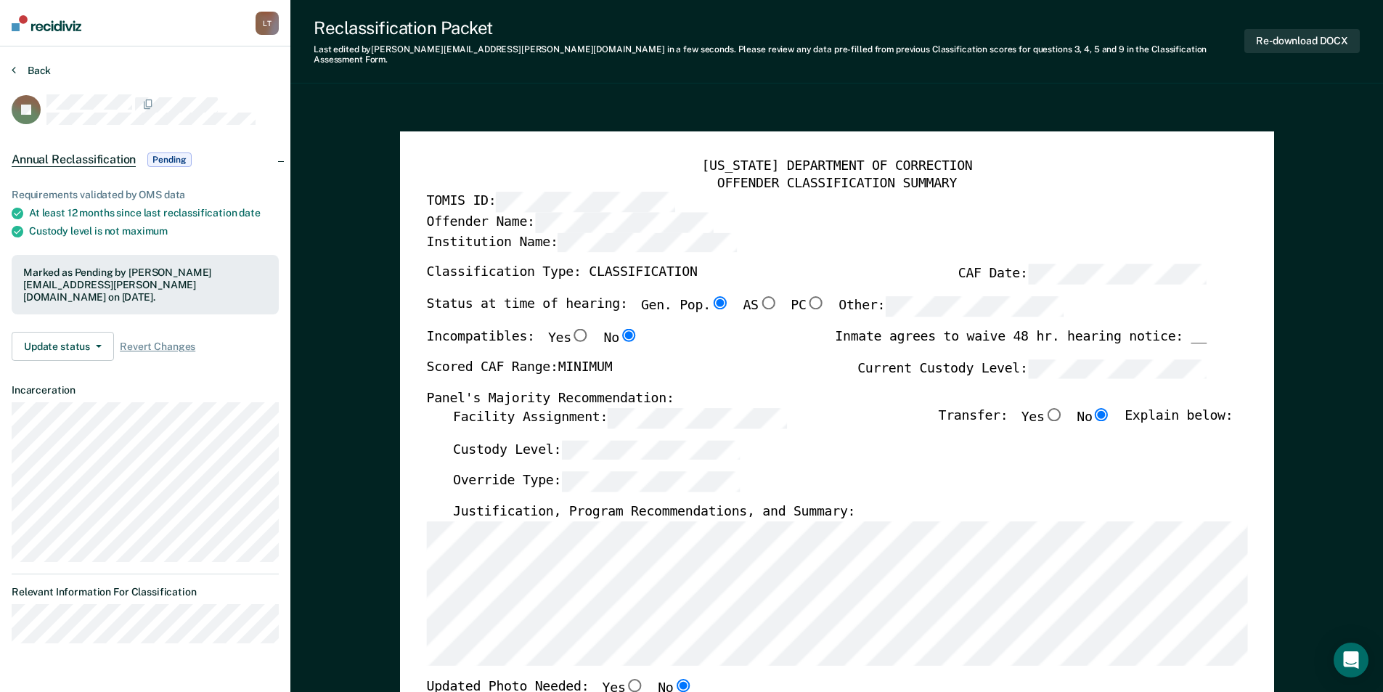
click at [34, 65] on button "Back" at bounding box center [31, 70] width 39 height 13
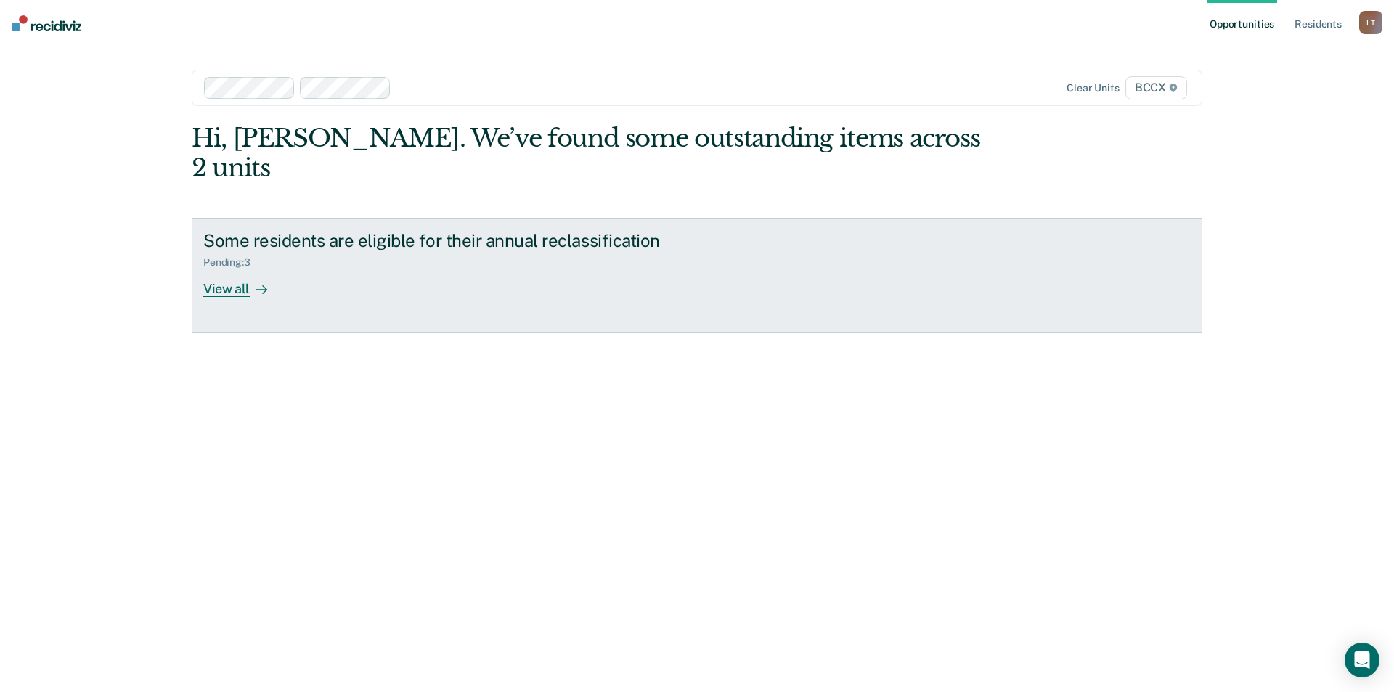
drag, startPoint x: 229, startPoint y: 261, endPoint x: 237, endPoint y: 272, distance: 13.5
click at [229, 269] on div "View all" at bounding box center [243, 283] width 81 height 28
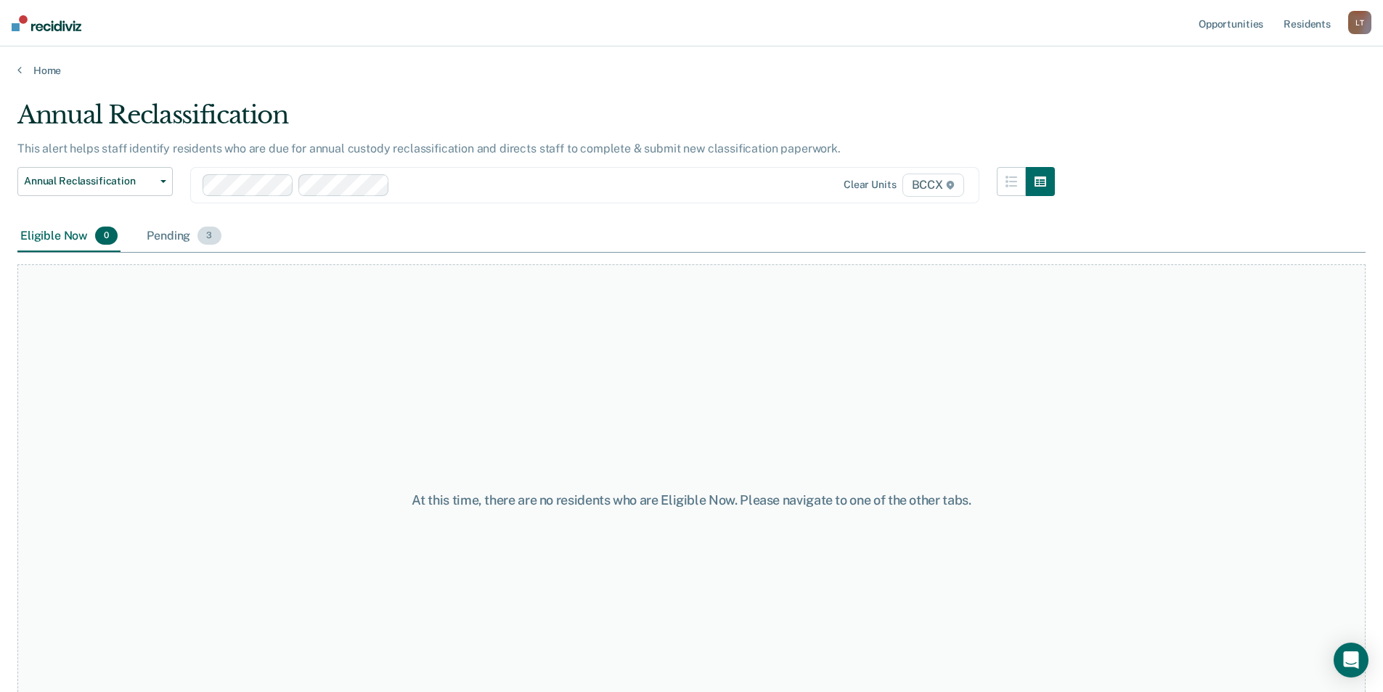
click at [168, 237] on div "Pending 3" at bounding box center [184, 237] width 80 height 32
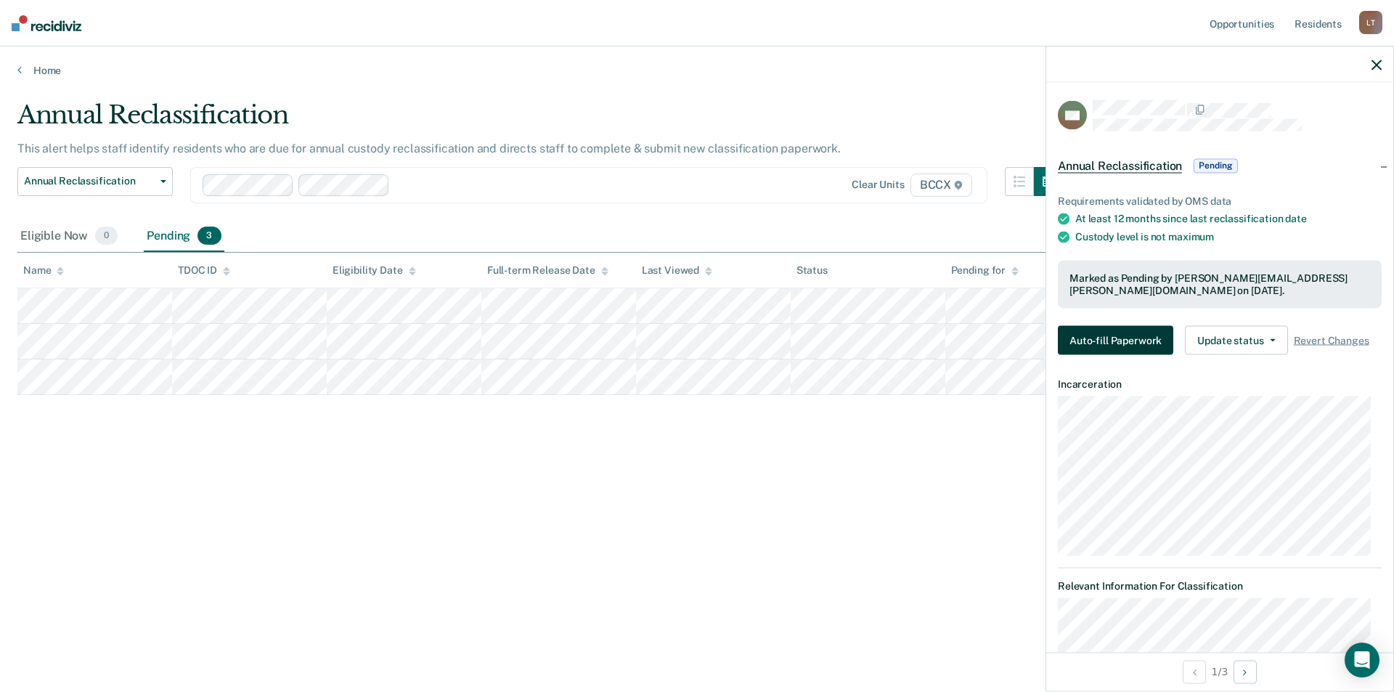
click at [1126, 343] on button "Auto-fill Paperwork" at bounding box center [1114, 340] width 115 height 29
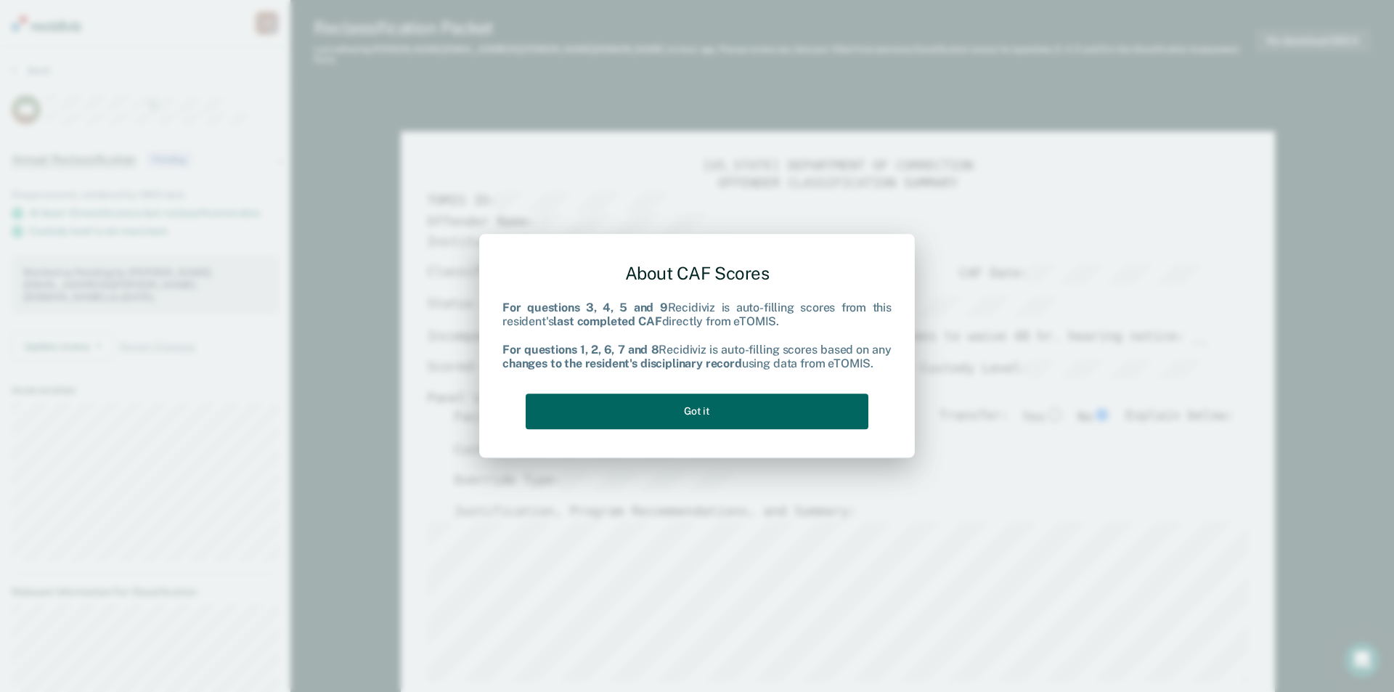
click at [801, 412] on button "Got it" at bounding box center [696, 411] width 343 height 36
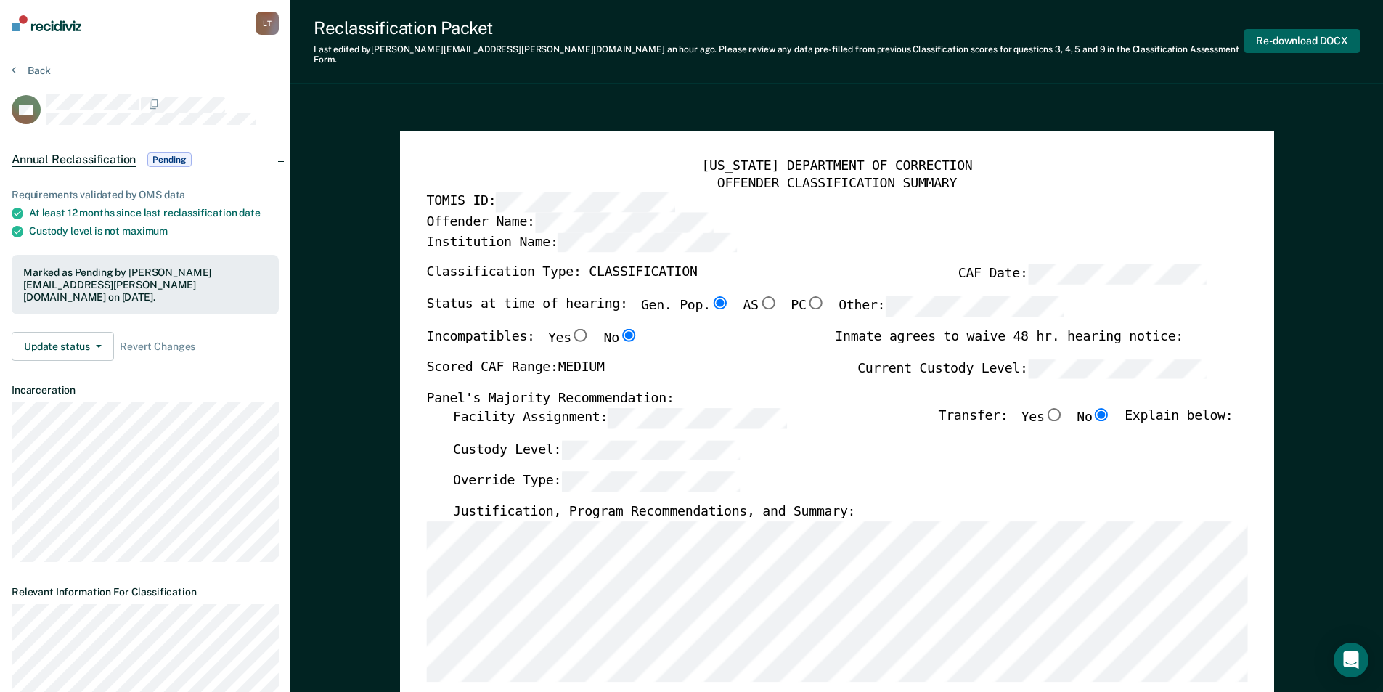
click at [1285, 35] on button "Re-download DOCX" at bounding box center [1301, 41] width 115 height 24
type textarea "x"
click at [41, 70] on button "Back" at bounding box center [31, 70] width 39 height 13
